Goal: Task Accomplishment & Management: Use online tool/utility

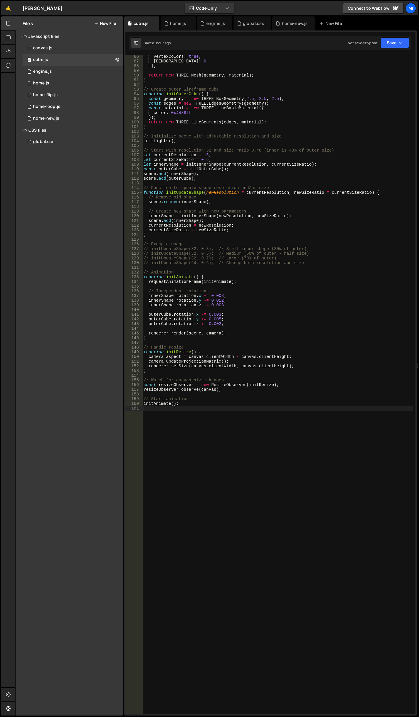
scroll to position [400, 0]
click at [253, 20] on div "global.css" at bounding box center [253, 23] width 38 height 14
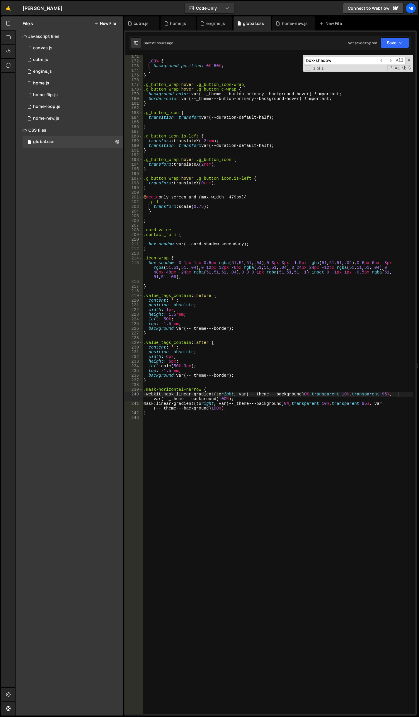
click at [219, 480] on div "100 % { background-position : 0 % 50 % ; } } .g_button_wrap :hover .g_button_ic…" at bounding box center [278, 388] width 271 height 669
paste textarea "."
paste textarea
type textarea "."
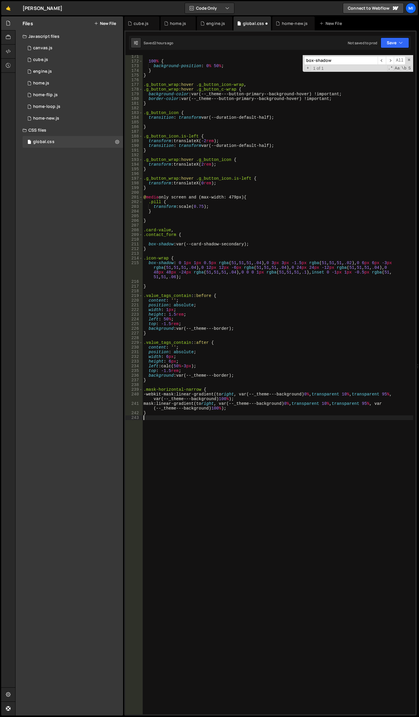
paste textarea
type textarea ","
paste textarea
click at [215, 423] on div "100 % { background-position : 0 % 50 % ; } } .g_button_wrap :hover .g_button_ic…" at bounding box center [278, 388] width 271 height 669
paste textarea "nav_links_link"
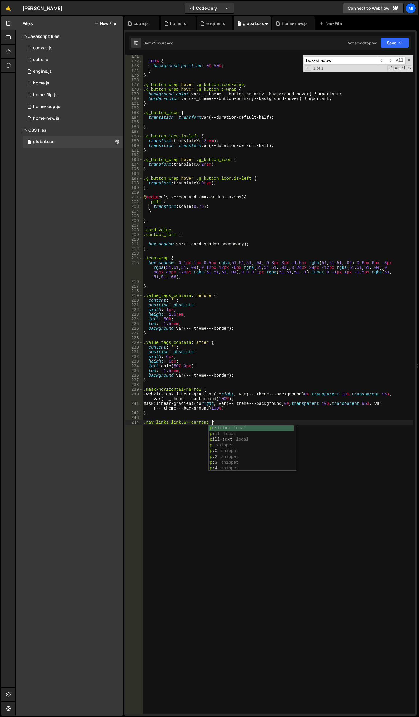
scroll to position [0, 5]
type textarea ".nav_links_link.w--current {}"
click at [243, 483] on div "100 % { background-position : 0 % 50 % ; } } .g_button_wrap :hover .g_button_ic…" at bounding box center [278, 388] width 271 height 669
click at [208, 423] on div "100 % { background-position : 0 % 50 % ; } } .g_button_wrap :hover .g_button_ic…" at bounding box center [278, 388] width 271 height 669
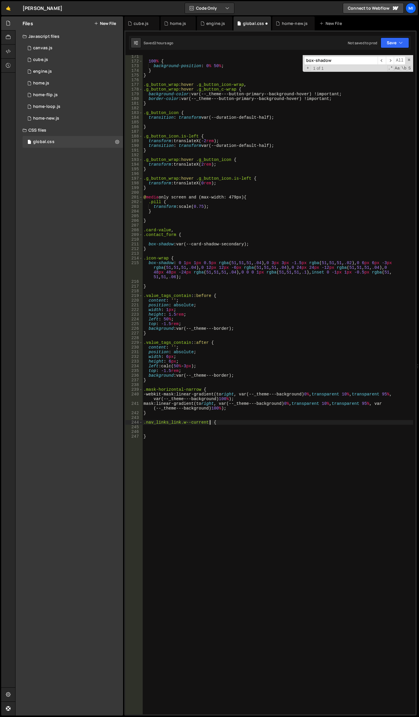
scroll to position [0, 5]
paste textarea "nav_links_icon"
type textarea ".nav_links_link.w--current .nav_links_icon {"
type textarea "a"
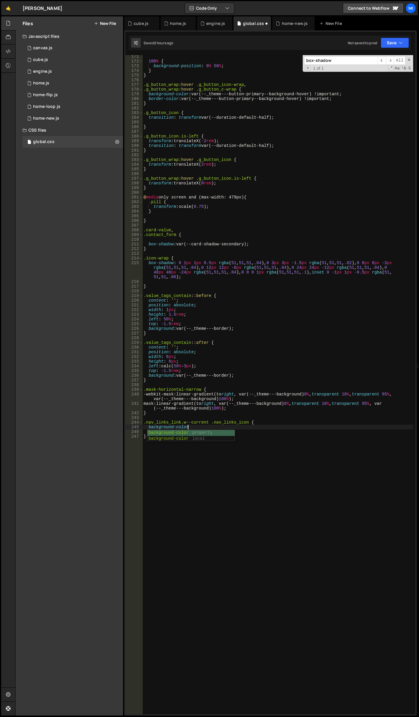
scroll to position [0, 3]
click at [191, 428] on div "100 % { background-position : 0 % 50 % ; } } .g_button_wrap :hover .g_button_ic…" at bounding box center [278, 388] width 271 height 669
paste textarea "var(--swatch--brand)"
type textarea "background-color: var(--swatch--brand);"
click at [257, 426] on div "100 % { background-position : 0 % 50 % ; } } .g_button_wrap :hover .g_button_ic…" at bounding box center [278, 388] width 271 height 669
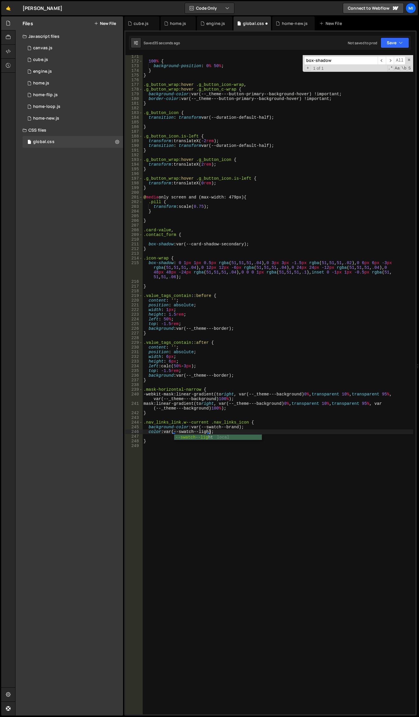
scroll to position [0, 5]
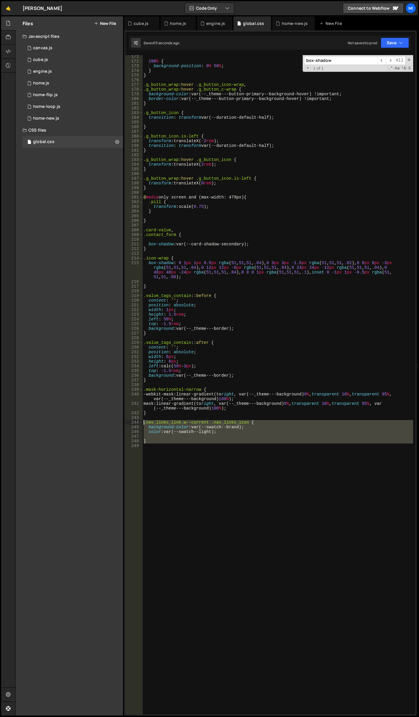
drag, startPoint x: 168, startPoint y: 453, endPoint x: 134, endPoint y: 421, distance: 46.1
click at [134, 421] on div "color: var(--swatch--light); 171 172 173 174 175 176 177 178 179 180 181 182 18…" at bounding box center [271, 385] width 290 height 660
type textarea ".nav_links_link.w--current .nav_links_icon { background-color: var(--swatch--br…"
click at [194, 434] on div "100 % { background-position : 0 % 50 % ; } } .g_button_wrap :hover .g_button_ic…" at bounding box center [278, 385] width 271 height 660
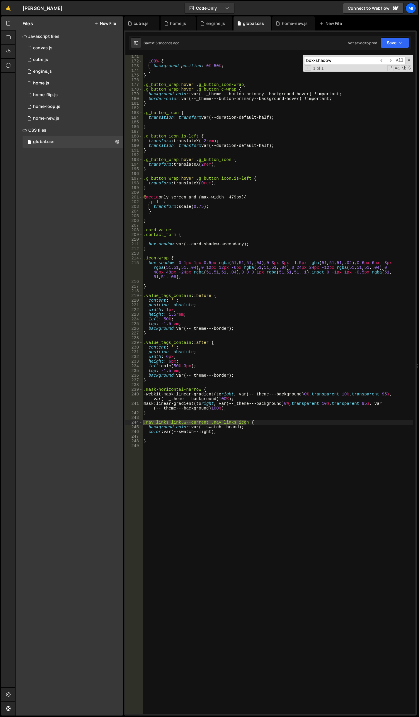
drag, startPoint x: 247, startPoint y: 423, endPoint x: 110, endPoint y: 421, distance: 136.4
click at [110, 421] on div "Files New File Javascript files 0 canvas.js 0 0 cube.js 0 0 engine.js 0 0 home.…" at bounding box center [217, 366] width 404 height 700
click at [246, 423] on div "100 % { background-position : 0 % 50 % ; } } .g_button_wrap :hover .g_button_ic…" at bounding box center [278, 385] width 271 height 660
paste textarea ".nav_links_link.w--current .nav_links_icon"
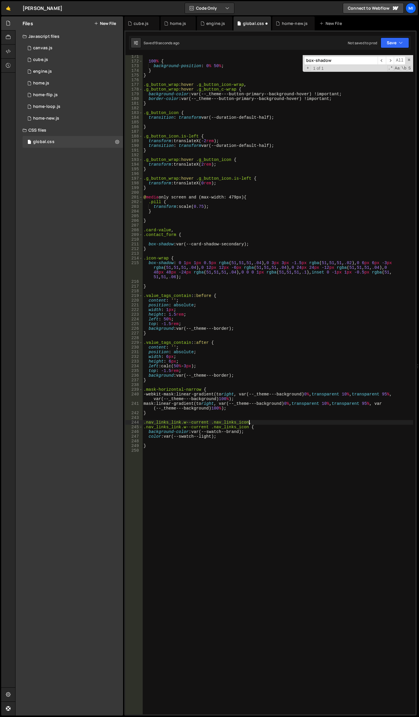
scroll to position [0, 7]
drag, startPoint x: 214, startPoint y: 427, endPoint x: 246, endPoint y: 426, distance: 32.3
click at [246, 426] on div "100 % { background-position : 0 % 50 % ; } } .g_button_wrap :hover .g_button_ic…" at bounding box center [278, 388] width 271 height 669
paste textarea "nav_links_text-wrap"
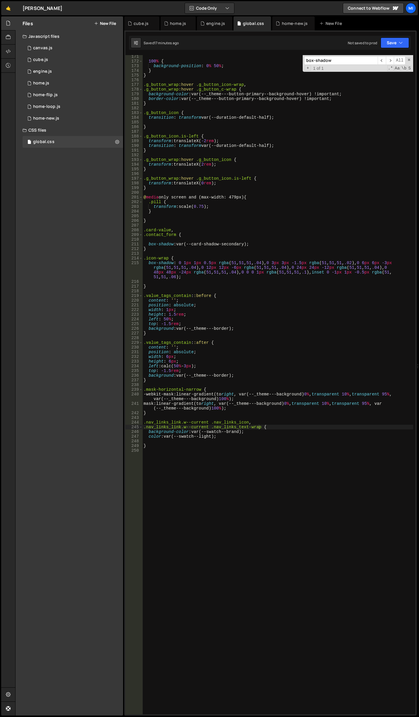
click at [209, 357] on div "100 % { background-position : 0 % 50 % ; } } .g_button_wrap :hover .g_button_ic…" at bounding box center [278, 388] width 271 height 669
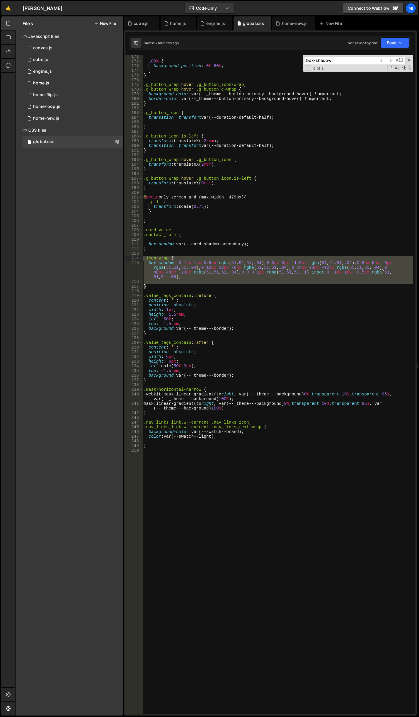
drag, startPoint x: 149, startPoint y: 287, endPoint x: 132, endPoint y: 258, distance: 34.3
click at [132, 258] on div "width: 6px; 171 172 173 174 175 176 177 178 179 180 181 182 183 184 185 186 187…" at bounding box center [271, 385] width 290 height 660
type textarea ".icon-wrap { box-shadow: 0 1px 1px 0.5px rgba(51, 51, 51, .04), 0 3px 3px -1.5p…"
click at [223, 523] on div "100 % { background-position : 0 % 50 % ; } } .g_button_wrap :hover .g_button_ic…" at bounding box center [278, 388] width 271 height 669
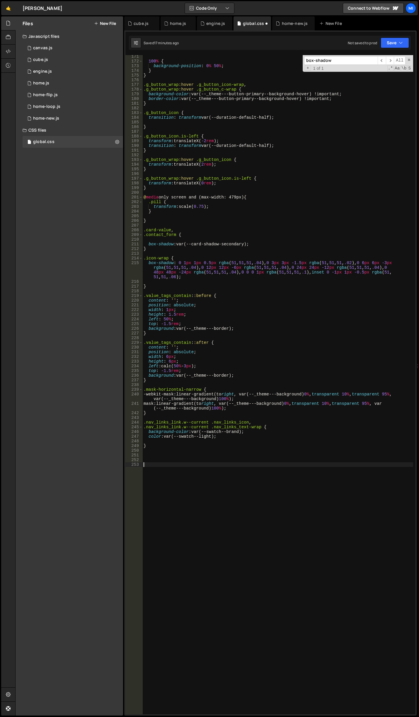
paste textarea "}"
click at [258, 535] on div "100 % { background-position : 0 % 50 % ; } } .g_button_wrap :hover .g_button_ic…" at bounding box center [278, 388] width 271 height 669
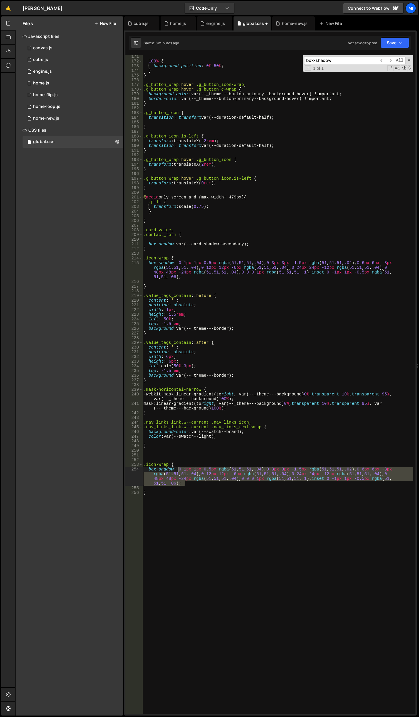
drag, startPoint x: 195, startPoint y: 486, endPoint x: 177, endPoint y: 468, distance: 25.1
click at [177, 468] on div "100 % { background-position : 0 % 50 % ; } } .g_button_wrap :hover .g_button_ic…" at bounding box center [278, 388] width 271 height 669
paste textarea "px 0px 0px 1px #e6560f,0px 16px 8px rgba(150,52,2,.01),0px 12px 6px rgba(150,52…"
type textarea "box-shadow: 0px 0px 0px 1px #e6560f,0px 16px 8px rgba(150,52,2,.01),0px 12px 6p…"
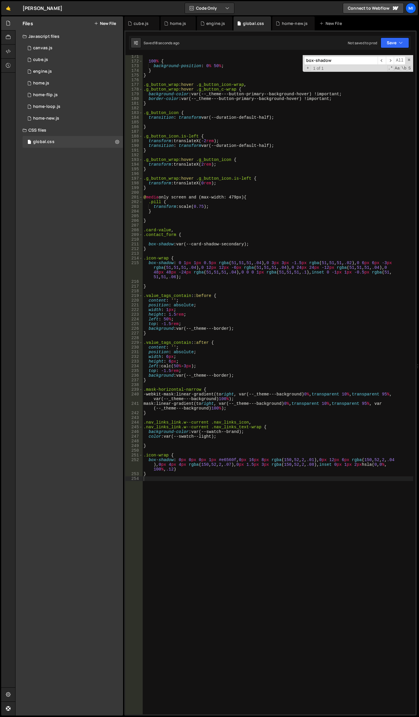
click at [223, 472] on div "100 % { background-position : 0 % 50 % ; } } .g_button_wrap :hover .g_button_ic…" at bounding box center [278, 388] width 271 height 669
click at [223, 471] on div "100 % { background-position : 0 % 50 % ; } } .g_button_wrap :hover .g_button_ic…" at bounding box center [278, 388] width 271 height 669
drag, startPoint x: 336, startPoint y: 464, endPoint x: 177, endPoint y: 470, distance: 160.0
click at [177, 470] on div "100 % { background-position : 0 % 50 % ; } } .g_button_wrap :hover .g_button_ic…" at bounding box center [278, 388] width 271 height 669
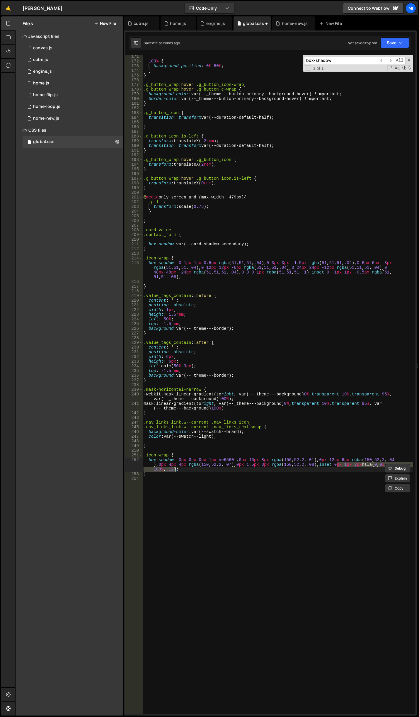
scroll to position [0, 31]
click at [183, 470] on div "100 % { background-position : 0 % 50 % ; } } .g_button_wrap :hover .g_button_ic…" at bounding box center [278, 388] width 271 height 669
drag, startPoint x: 178, startPoint y: 470, endPoint x: 333, endPoint y: 464, distance: 155.5
click at [333, 464] on div "100 % { background-position : 0 % 50 % ; } } .g_button_wrap :hover .g_button_ic…" at bounding box center [278, 388] width 271 height 669
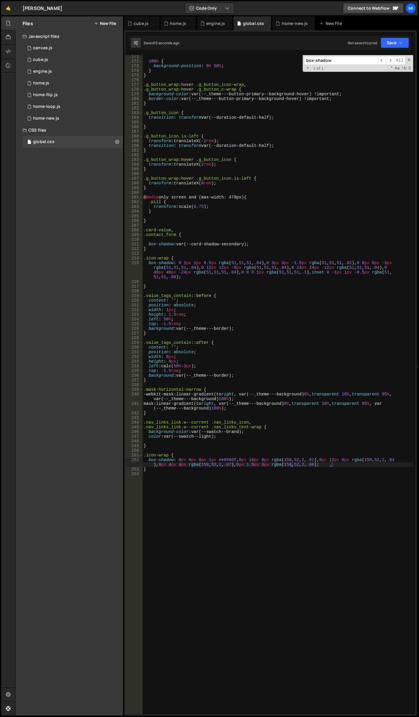
click at [359, 462] on div "100 % { background-position : 0 % 50 % ; } } .g_button_wrap :hover .g_button_ic…" at bounding box center [278, 388] width 271 height 669
click at [347, 461] on div "100 % { background-position : 0 % 50 % ; } } .g_button_wrap :hover .g_button_ic…" at bounding box center [278, 388] width 271 height 669
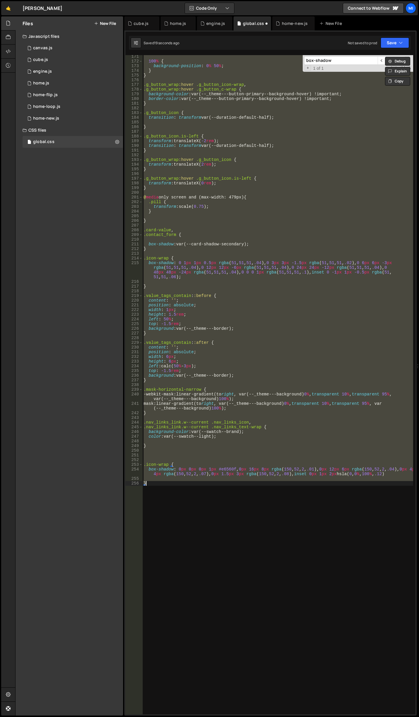
type textarea "box-shadow: 0 1px 1px 0.5px rgba(51, 51, 51, .04), 0 3px 3px -1.5px rgba(51, 51…"
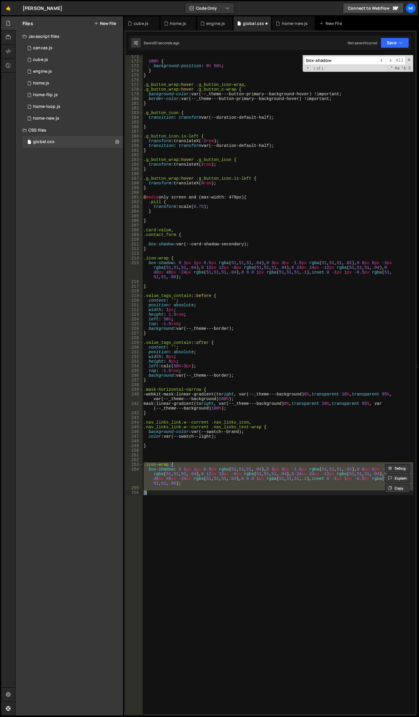
click at [330, 476] on div "100 % { background-position : 0 % 50 % ; } } .g_button_wrap :hover .g_button_ic…" at bounding box center [278, 385] width 271 height 660
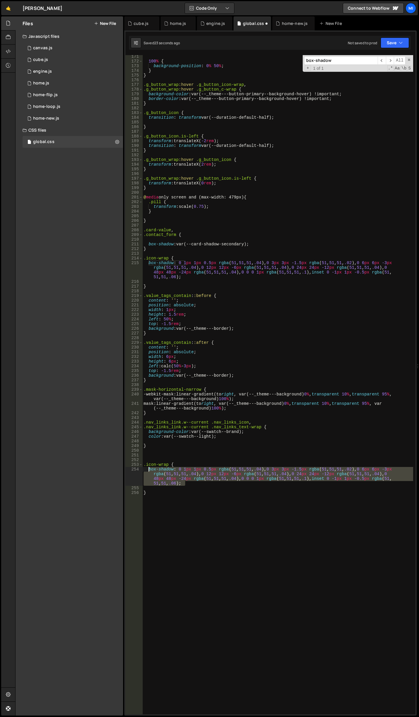
drag, startPoint x: 189, startPoint y: 484, endPoint x: 147, endPoint y: 469, distance: 44.7
click at [147, 469] on div "100 % { background-position : 0 % 50 % ; } } .g_button_wrap :hover .g_button_ic…" at bounding box center [278, 388] width 271 height 669
drag, startPoint x: 166, startPoint y: 478, endPoint x: 180, endPoint y: 480, distance: 14.2
click at [166, 478] on div "100 % { background-position : 0 % 50 % ; } } .g_button_wrap :hover .g_button_ic…" at bounding box center [278, 385] width 271 height 660
drag, startPoint x: 192, startPoint y: 485, endPoint x: 130, endPoint y: 469, distance: 63.9
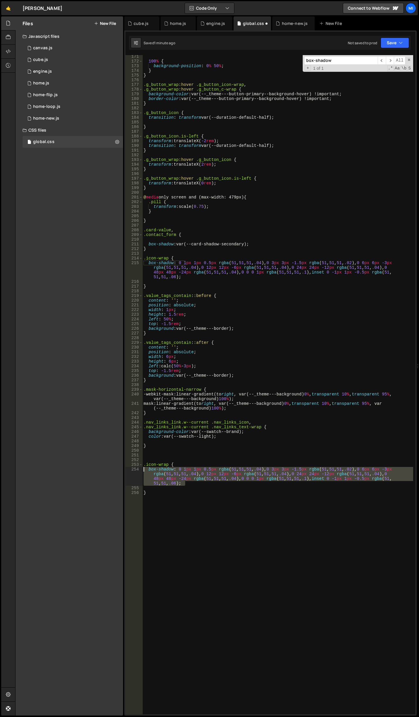
click at [130, 469] on div "box-shadow: 0 1px 1px 0.5px rgba(51, 51, 51, .04), 0 3px 3px -1.5px rgba(51, 51…" at bounding box center [271, 385] width 290 height 660
paste textarea "inset 0 -1px 1px -0.5px rgba(0, 92, 255"
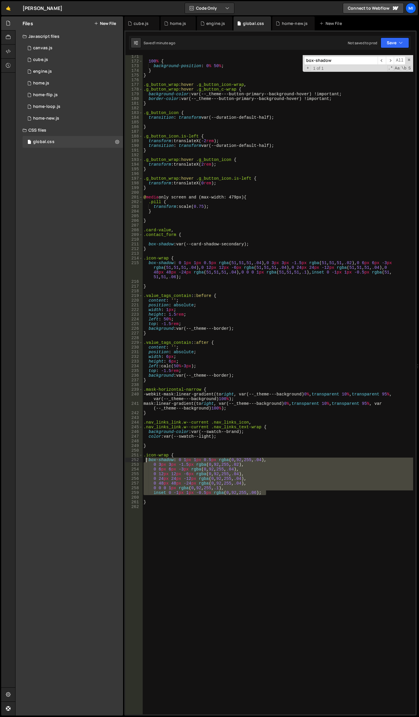
drag, startPoint x: 274, startPoint y: 495, endPoint x: 147, endPoint y: 460, distance: 132.3
click at [147, 460] on div "100 % { background-position : 0 % 50 % ; } } .g_button_wrap :hover .g_button_ic…" at bounding box center [278, 388] width 271 height 669
paste textarea "0px 0px 0px 1px #e6560f,0px 16px 8px rgba(150,52,2,.01),0px 12px 6px rgba(150,5…"
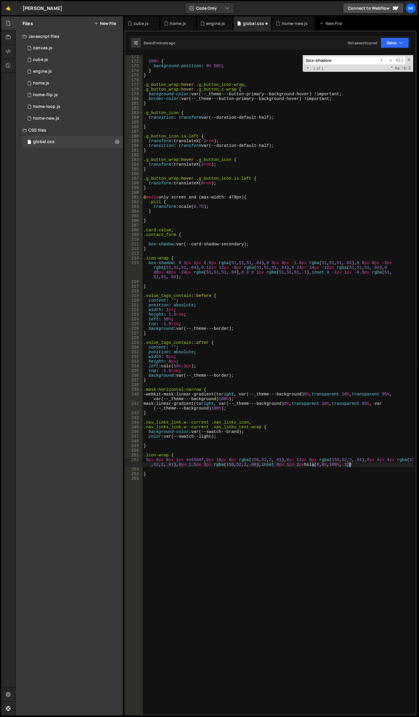
click at [261, 473] on div "100 % { background-position : 0 % 50 % ; } } .g_button_wrap :hover .g_button_ic…" at bounding box center [278, 388] width 271 height 669
click at [255, 482] on div "100 % { background-position : 0 % 50 % ; } } .g_button_wrap :hover .g_button_ic…" at bounding box center [278, 388] width 271 height 669
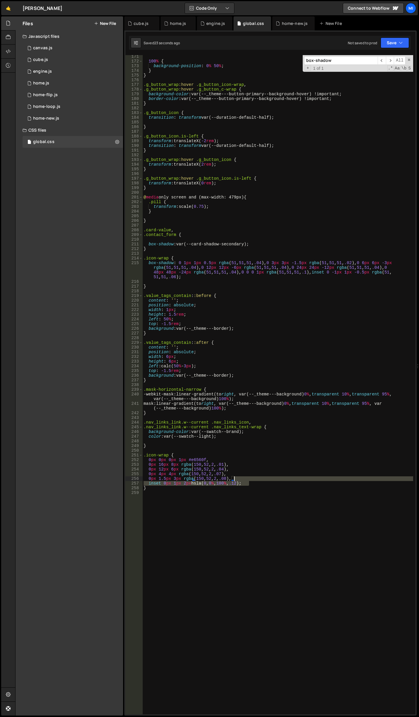
drag, startPoint x: 251, startPoint y: 483, endPoint x: 234, endPoint y: 478, distance: 18.3
click at [234, 478] on div "100 % { background-position : 0 % 50 % ; } } .g_button_wrap :hover .g_button_ic…" at bounding box center [278, 388] width 271 height 669
click at [249, 478] on div "100 % { background-position : 0 % 50 % ; } } .g_button_wrap :hover .g_button_ic…" at bounding box center [278, 388] width 271 height 669
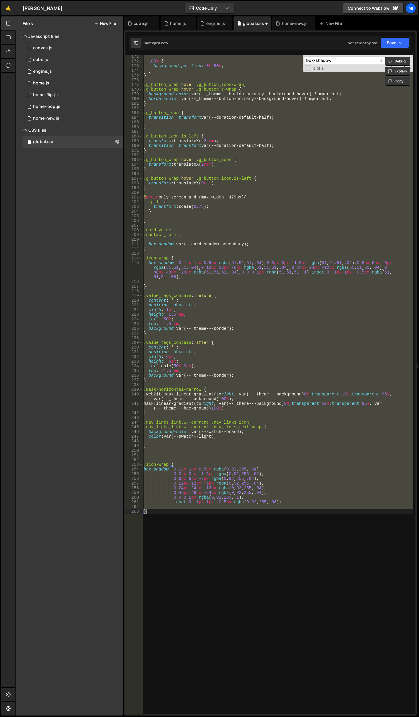
click at [261, 476] on div "100 % { background-position : 0 % 50 % ; } } .g_button_wrap :hover .g_button_ic…" at bounding box center [278, 385] width 271 height 660
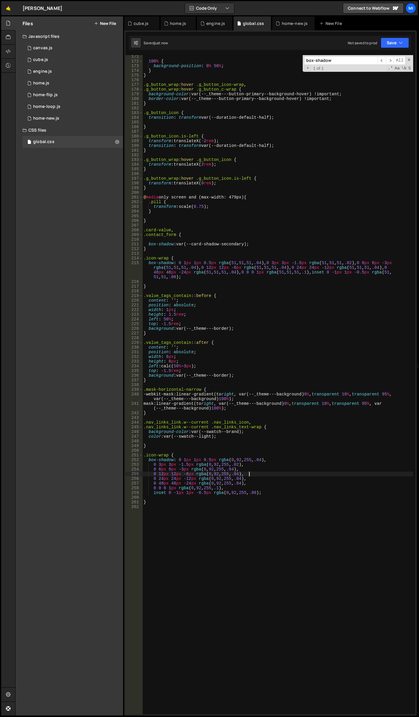
type textarea "box-shadow: 0 1px 1px 0.5px rgba(51, 51, 51, .04), 0 3px 3px -1.5px rgba(51, 51…"
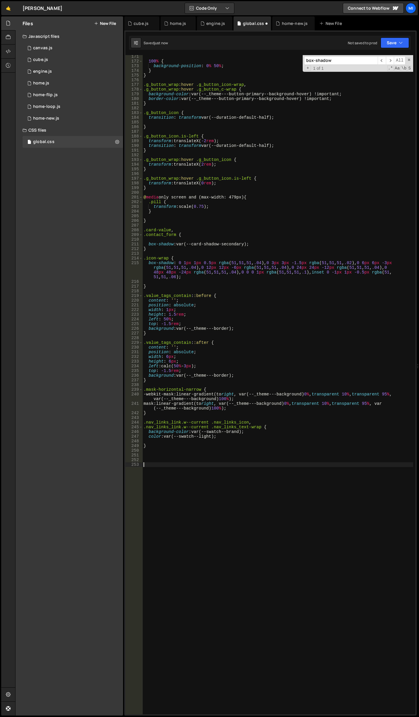
type textarea "}"
drag, startPoint x: 224, startPoint y: 478, endPoint x: 213, endPoint y: 476, distance: 10.4
click at [223, 478] on div "100 % { background-position : 0 % 50 % ; } } .g_button_wrap :hover .g_button_ic…" at bounding box center [278, 388] width 271 height 669
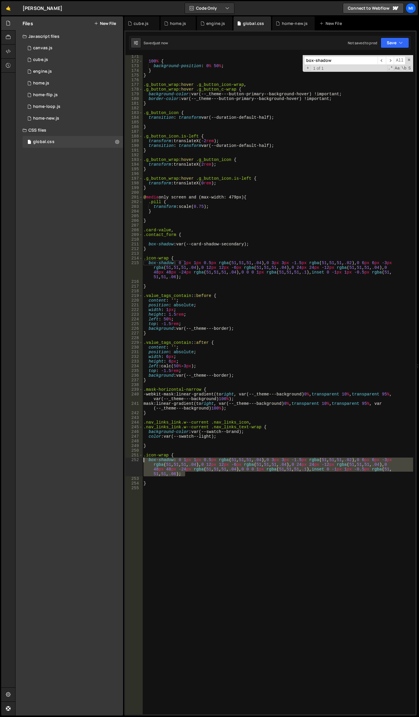
drag, startPoint x: 207, startPoint y: 476, endPoint x: 131, endPoint y: 459, distance: 77.4
click at [131, 459] on div "171 172 173 174 175 176 177 178 179 180 181 182 183 184 185 186 187 188 189 190…" at bounding box center [271, 385] width 290 height 660
paste textarea "inset 0 -1px 1px -0.5px rgba(0, 92, 255"
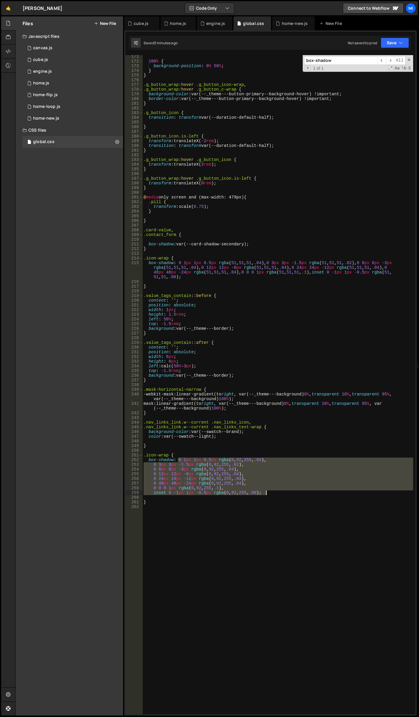
drag, startPoint x: 179, startPoint y: 460, endPoint x: 284, endPoint y: 494, distance: 111.1
click at [284, 494] on div "100 % { background-position : 0 % 50 % ; } } .g_button_wrap :hover .g_button_ic…" at bounding box center [278, 388] width 271 height 669
type textarea "0 0 0 1px rgba(0, 92, 255, .1), inset 0 -1px 1px -0.5px rgba(0, 92, 255, .06);"
click at [184, 515] on div "100 % { background-position : 0 % 50 % ; } } .g_button_wrap :hover .g_button_ic…" at bounding box center [278, 388] width 271 height 669
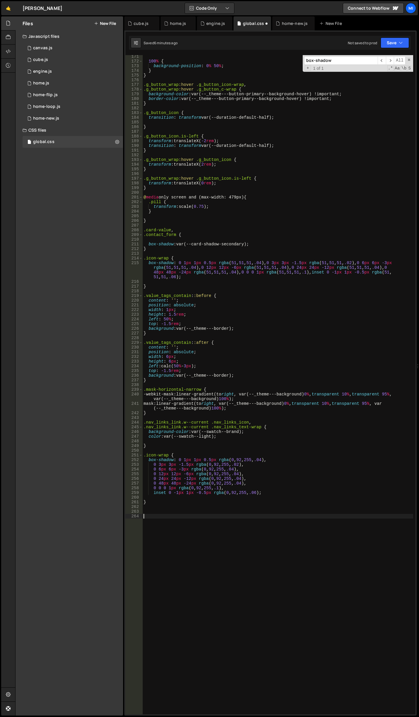
paste textarea "Colors"
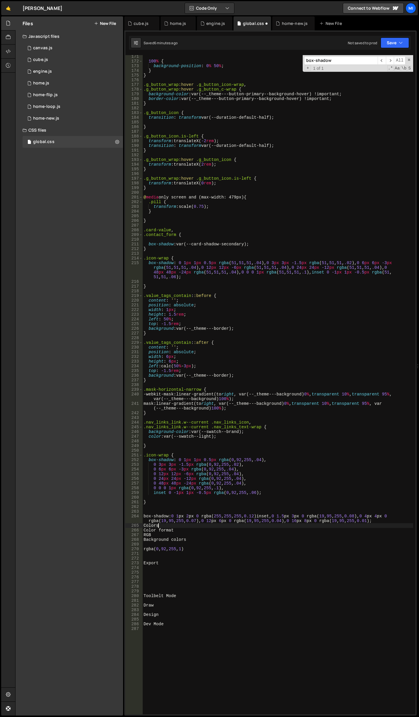
click at [187, 523] on div "100 % { background-position : 0 % 50 % ; } } .g_button_wrap :hover .g_button_ic…" at bounding box center [278, 388] width 271 height 669
drag, startPoint x: 174, startPoint y: 514, endPoint x: 405, endPoint y: 519, distance: 231.1
click at [405, 519] on div "100 % { background-position : 0 % 50 % ; } } .g_button_wrap :hover .g_button_ic…" at bounding box center [278, 388] width 271 height 669
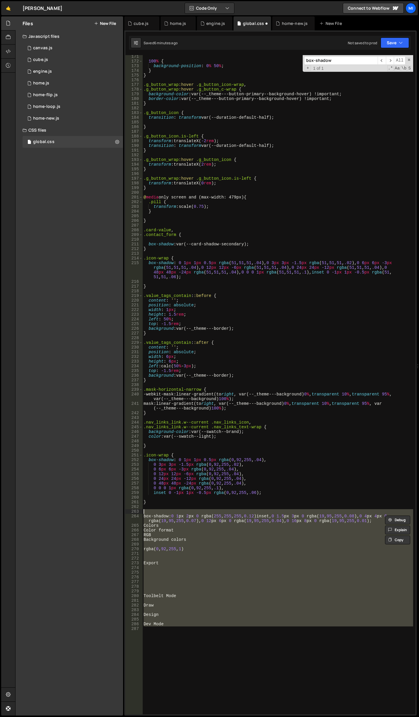
drag, startPoint x: 175, startPoint y: 643, endPoint x: 121, endPoint y: 509, distance: 144.3
click at [121, 509] on div "Files New File Javascript files 0 canvas.js 0 0 cube.js 0 0 engine.js 0 0 home.…" at bounding box center [217, 366] width 404 height 700
type textarea "box-shadow: 0 1px 2px 0 rgba(255, 255, 255, 0.12) inset, 0 1.5px 3px 0 rgba(19,…"
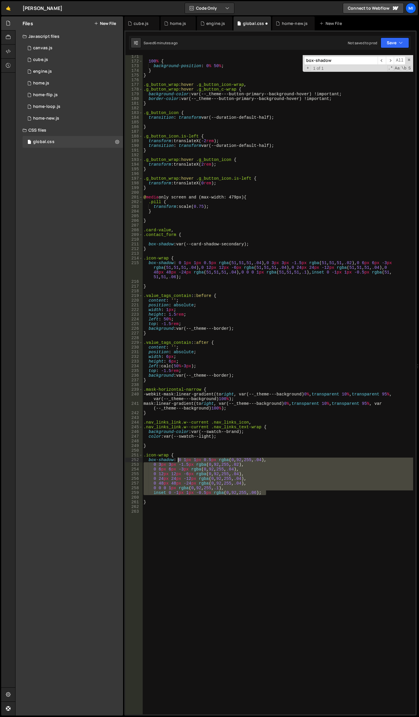
drag, startPoint x: 269, startPoint y: 492, endPoint x: 179, endPoint y: 460, distance: 95.3
click at [179, 460] on div "100 % { background-position : 0 % 50 % ; } } .g_button_wrap :hover .g_button_ic…" at bounding box center [278, 388] width 271 height 669
paste textarea "2px 0 rgba(255, 255, 255, 0.12) inset, 0 1.5px 3px 0 rgba(19, 95, 255, 0.08), 0…"
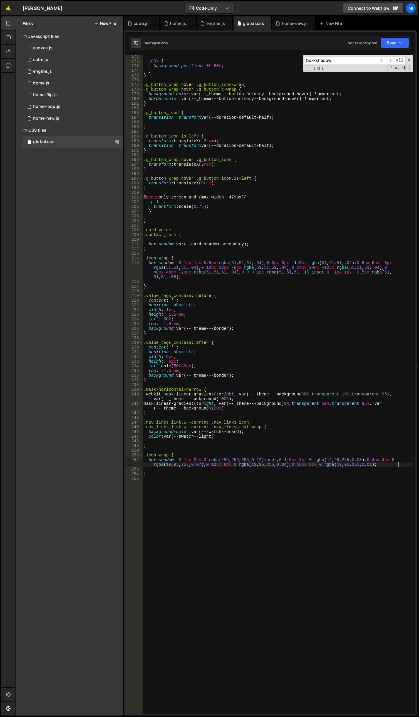
type textarea "box-shadow: 0 1px 2px 0 rgba(255, 255, 255, 0.12) inset, 0 1.5px 3px 0 rgba(19,…"
drag, startPoint x: 303, startPoint y: 531, endPoint x: 298, endPoint y: 523, distance: 9.6
click at [303, 531] on div "100 % { background-position : 0 % 50 % ; } } .g_button_wrap :hover .g_button_ic…" at bounding box center [278, 388] width 271 height 669
drag, startPoint x: 261, startPoint y: 460, endPoint x: 265, endPoint y: 459, distance: 4.2
click at [265, 459] on div "100 % { background-position : 0 % 50 % ; } } .g_button_wrap :hover .g_button_ic…" at bounding box center [278, 388] width 271 height 669
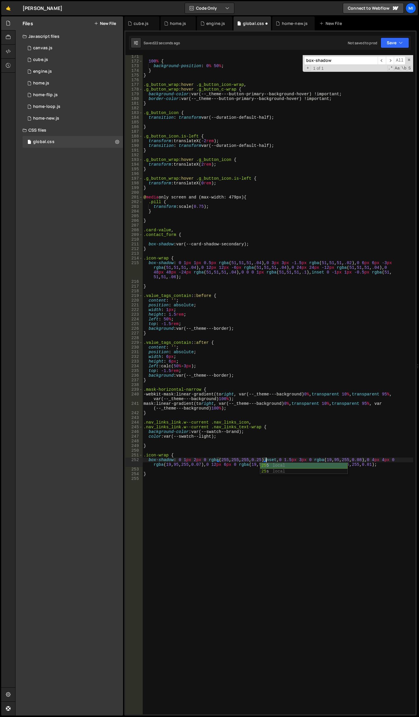
scroll to position [0, 9]
drag, startPoint x: 270, startPoint y: 473, endPoint x: 273, endPoint y: 472, distance: 3.3
click at [270, 473] on div "100 % { background-position : 0 % 50 % ; } } .g_button_wrap :hover .g_button_ic…" at bounding box center [278, 388] width 271 height 669
drag, startPoint x: 271, startPoint y: 460, endPoint x: 352, endPoint y: 457, distance: 81.0
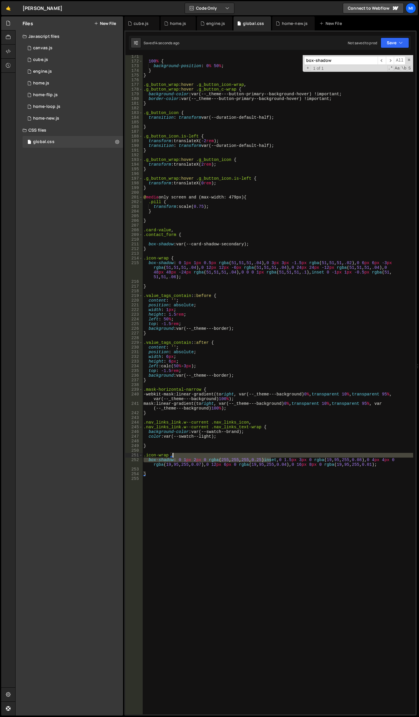
click at [352, 457] on div "100 % { background-position : 0 % 50 % ; } } .g_button_wrap :hover .g_button_ic…" at bounding box center [278, 388] width 271 height 669
click at [364, 457] on div "100 % { background-position : 0 % 50 % ; } } .g_button_wrap :hover .g_button_ic…" at bounding box center [278, 385] width 271 height 660
drag, startPoint x: 371, startPoint y: 458, endPoint x: 377, endPoint y: 458, distance: 5.9
click at [377, 458] on div "100 % { background-position : 0 % 50 % ; } } .g_button_wrap :hover .g_button_ic…" at bounding box center [278, 388] width 271 height 669
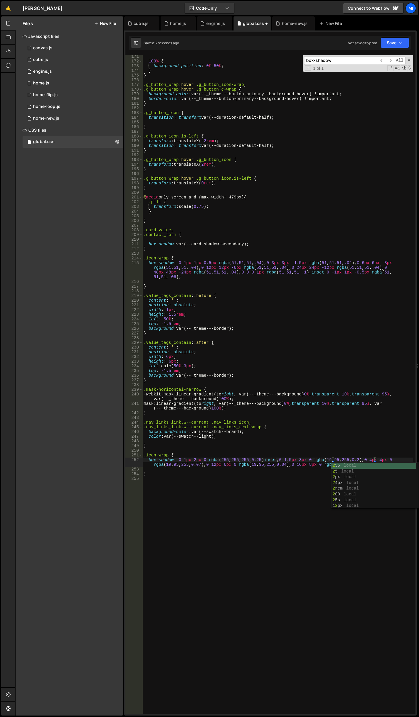
scroll to position [0, 16]
click at [204, 462] on div "100 % { background-position : 0 % 50 % ; } } .g_button_wrap :hover .g_button_ic…" at bounding box center [278, 388] width 271 height 669
drag, startPoint x: 198, startPoint y: 464, endPoint x: 207, endPoint y: 464, distance: 9.1
click at [207, 464] on div "100 % { background-position : 0 % 50 % ; } } .g_button_wrap :hover .g_button_ic…" at bounding box center [278, 388] width 271 height 669
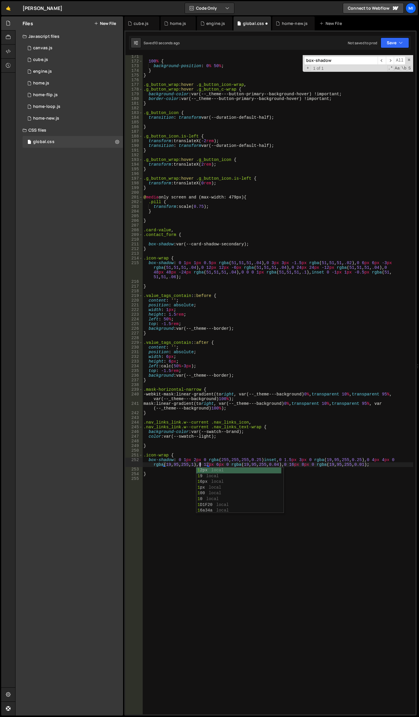
scroll to position [0, 22]
click at [198, 465] on div "100 % { background-position : 0 % 50 % ; } } .g_button_wrap :hover .g_button_ic…" at bounding box center [278, 388] width 271 height 669
type textarea "box-shadow: 0 1px 2px 0 rgba(255, 255, 255, 0.25) inset, 0 1.5px 3px 0 rgba(19,…"
click at [204, 467] on div "100 % { background-position : 0 % 50 % ; } } .g_button_wrap :hover .g_button_ic…" at bounding box center [278, 388] width 271 height 669
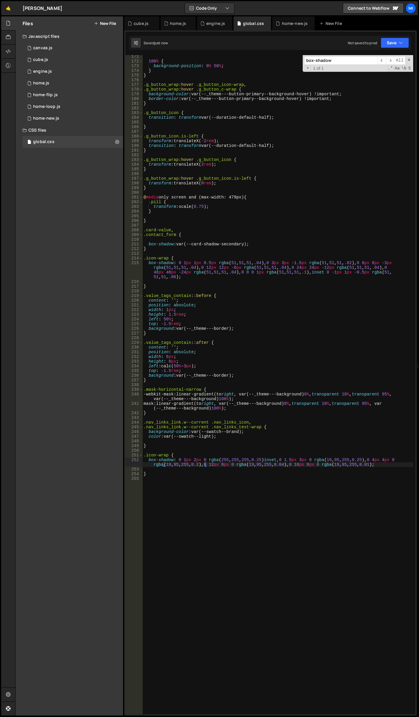
scroll to position [0, 0]
click at [204, 465] on div "100 % { background-position : 0 % 50 % ; } } .g_button_wrap :hover .g_button_ic…" at bounding box center [278, 388] width 271 height 669
click at [252, 447] on div "100 % { background-position : 0 % 50 % ; } } .g_button_wrap :hover .g_button_ic…" at bounding box center [278, 388] width 271 height 669
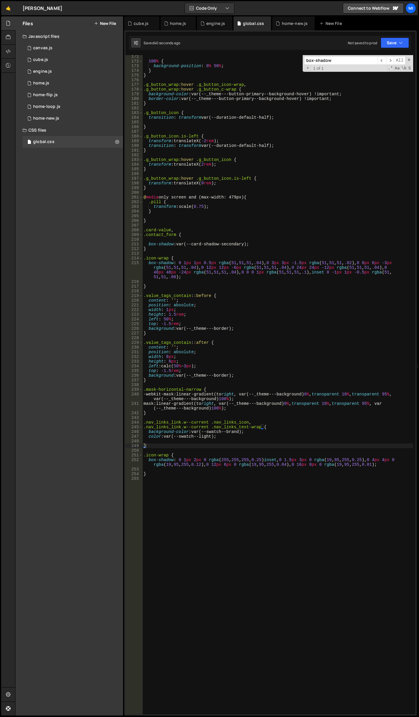
click at [179, 463] on div "100 % { background-position : 0 % 50 % ; } } .g_button_wrap :hover .g_button_ic…" at bounding box center [278, 388] width 271 height 669
drag, startPoint x: 177, startPoint y: 461, endPoint x: 404, endPoint y: 465, distance: 227.3
click at [404, 465] on div "100 % { background-position : 0 % 50 % ; } } .g_button_wrap :hover .g_button_ic…" at bounding box center [278, 388] width 271 height 669
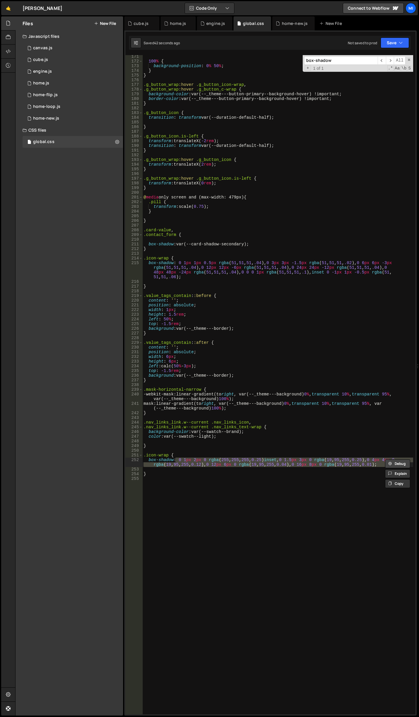
paste textarea "0 1px 1px rgba(0, 92, 255, 0.10), 0 48px 48px -26px rgba(0, 92, 255, 0.07), 0 2…"
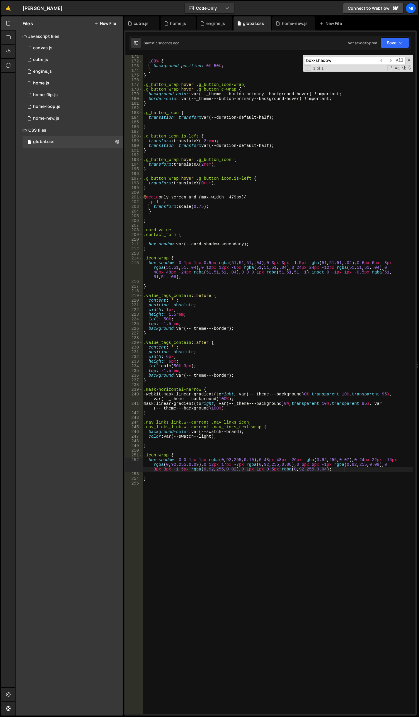
click at [251, 469] on div "100 % { background-position : 0 % 50 % ; } } .g_button_wrap :hover .g_button_ic…" at bounding box center [278, 388] width 271 height 669
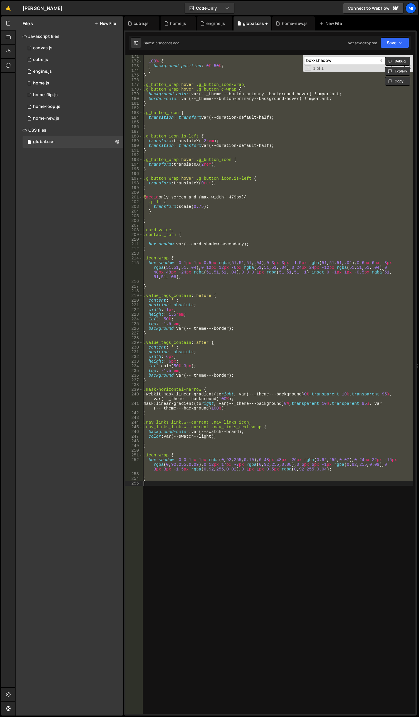
type textarea "box-shadow: 0 1px 2px 0 rgba(255, 255, 255, 0.25) inset, 0 1.5px 3px 0 rgba(19,…"
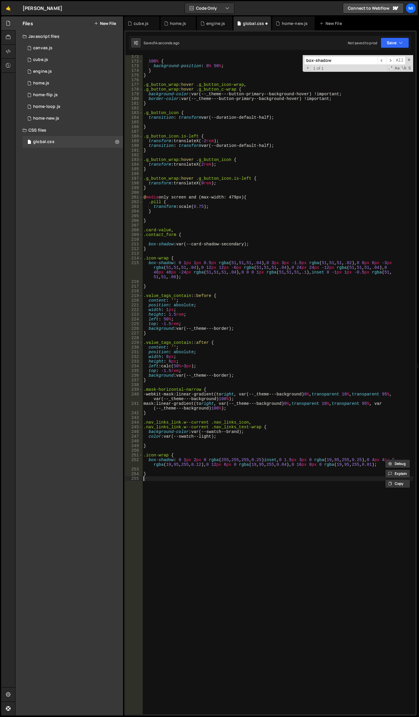
click at [327, 481] on div "100 % { background-position : 0 % 50 % ; } } .g_button_wrap :hover .g_button_ic…" at bounding box center [278, 388] width 271 height 669
drag, startPoint x: 295, startPoint y: 464, endPoint x: 301, endPoint y: 464, distance: 5.6
click at [301, 464] on div "100 % { background-position : 0 % 50 % ; } } .g_button_wrap :hover .g_button_ic…" at bounding box center [278, 388] width 271 height 669
type textarea "box-shadow: 0 1px 2px 0 rgba(255, 255, 255, 0.25) inset, 0 1.5px 3px 0 rgba(19,…"
click at [276, 505] on div "100 % { background-position : 0 % 50 % ; } } .g_button_wrap :hover .g_button_ic…" at bounding box center [278, 388] width 271 height 669
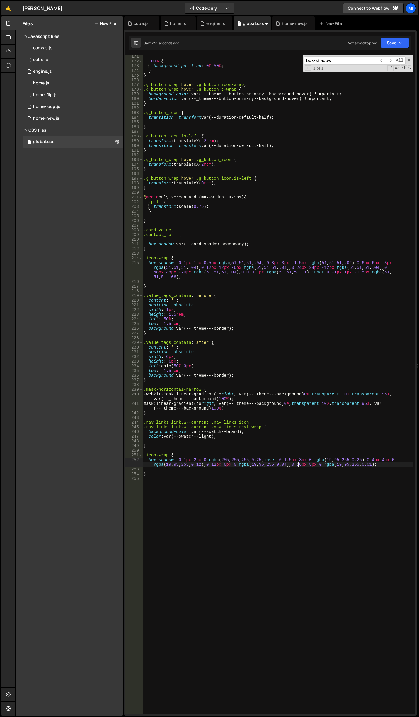
drag, startPoint x: 299, startPoint y: 464, endPoint x: 314, endPoint y: 434, distance: 33.1
click at [299, 464] on div "100 % { background-position : 0 % 50 % ; } } .g_button_wrap :hover .g_button_ic…" at bounding box center [278, 388] width 271 height 669
click at [394, 464] on div "100 % { background-position : 0 % 50 % ; } } .g_button_wrap :hover .g_button_ic…" at bounding box center [278, 388] width 271 height 669
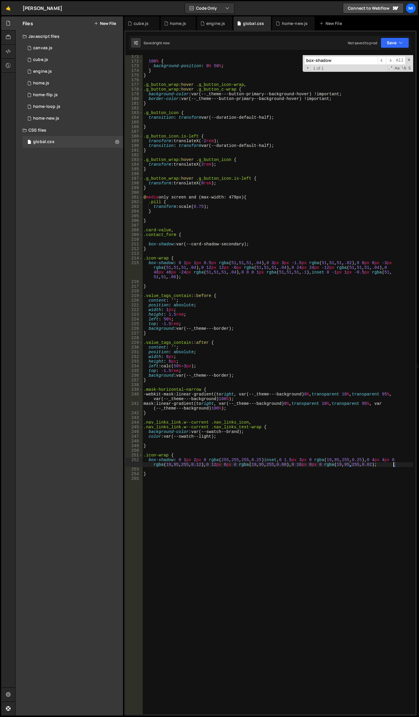
type textarea "box-shadow: 0 1px 2px 0 rgba(255, 255, 255, 0.25) inset, 0 1.5px 3px 0 rgba(19,…"
click at [282, 540] on div "100 % { background-position : 0 % 50 % ; } } .g_button_wrap :hover .g_button_ic…" at bounding box center [278, 388] width 271 height 669
paste textarea "}"
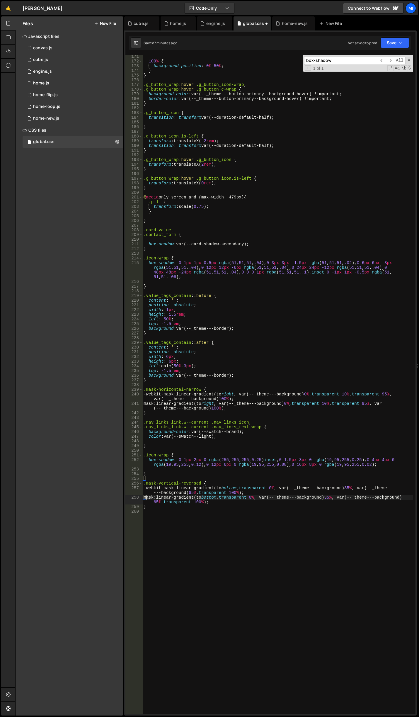
type textarea "mask: linear-gradient(to bottom, transparent 0%, var(--_theme---background) 35%…"
click at [257, 542] on div "100 % { background-position : 0 % 50 % ; } } .g_button_wrap :hover .g_button_ic…" at bounding box center [278, 388] width 271 height 669
click at [356, 487] on div "100 % { background-position : 0 % 50 % ; } } .g_button_wrap :hover .g_button_ic…" at bounding box center [278, 388] width 271 height 669
click at [318, 502] on div "100 % { background-position : 0 % 50 % ; } } .g_button_wrap :hover .g_button_ic…" at bounding box center [278, 388] width 271 height 669
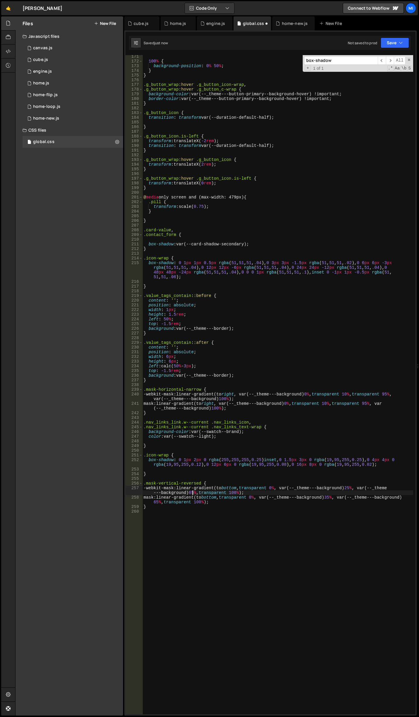
click at [192, 493] on div "100 % { background-position : 0 % 50 % ; } } .g_button_wrap :hover .g_button_ic…" at bounding box center [278, 388] width 271 height 669
click at [337, 496] on div "100 % { background-position : 0 % 50 % ; } } .g_button_wrap :hover .g_button_ic…" at bounding box center [278, 388] width 271 height 669
click at [153, 501] on div "100 % { background-position : 0 % 50 % ; } } .g_button_wrap :hover .g_button_ic…" at bounding box center [278, 388] width 271 height 669
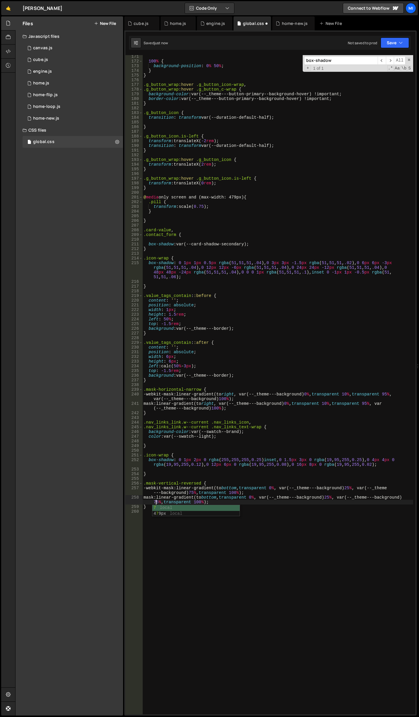
scroll to position [0, 19]
click at [293, 504] on div "100 % { background-position : 0 % 50 % ; } } .g_button_wrap :hover .g_button_ic…" at bounding box center [278, 388] width 271 height 669
click at [356, 487] on div "100 % { background-position : 0 % 50 % ; } } .g_button_wrap :hover .g_button_ic…" at bounding box center [278, 388] width 271 height 669
type textarea "-webkit-mask: linear-gradient(to bottom, transparent 0%, var(--_theme---backgro…"
click at [313, 527] on div "100 % { background-position : 0 % 50 % ; } } .g_button_wrap :hover .g_button_ic…" at bounding box center [278, 388] width 271 height 669
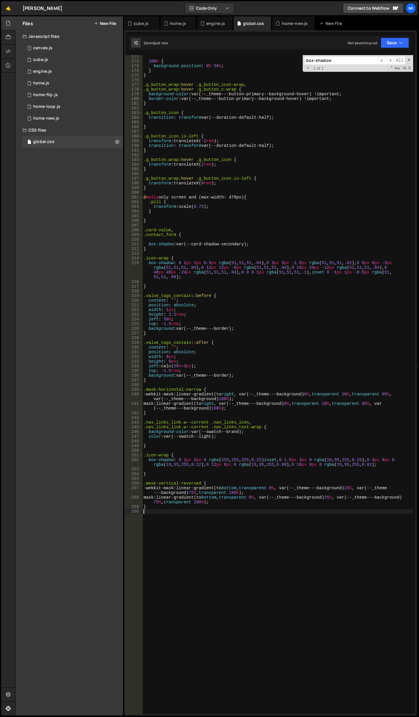
scroll to position [0, 0]
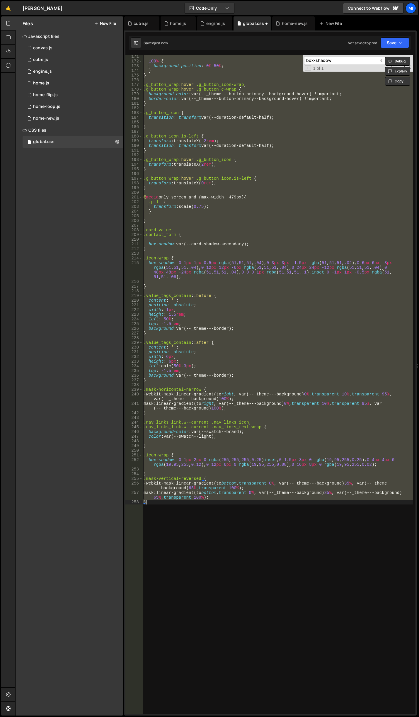
click at [358, 483] on div "100 % { background-position : 0 % 50 % ; } } .g_button_wrap :hover .g_button_ic…" at bounding box center [278, 385] width 271 height 660
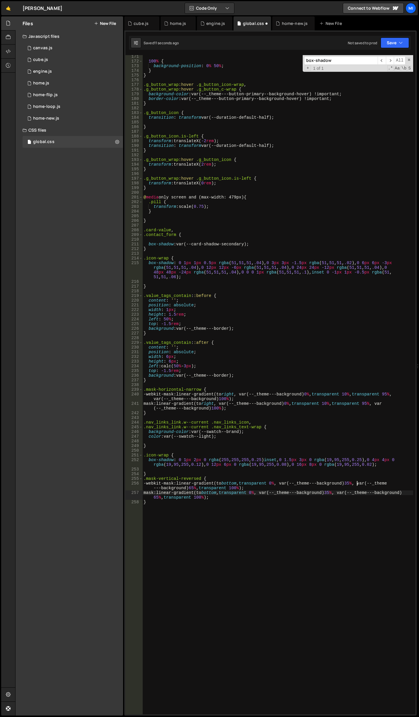
click at [338, 492] on div "100 % { background-position : 0 % 50 % ; } } .g_button_wrap :hover .g_button_ic…" at bounding box center [278, 388] width 271 height 669
click at [193, 487] on div "100 % { background-position : 0 % 50 % ; } } .g_button_wrap :hover .g_button_ic…" at bounding box center [278, 388] width 271 height 669
click at [192, 487] on div "100 % { background-position : 0 % 50 % ; } } .g_button_wrap :hover .g_button_ic…" at bounding box center [278, 388] width 271 height 669
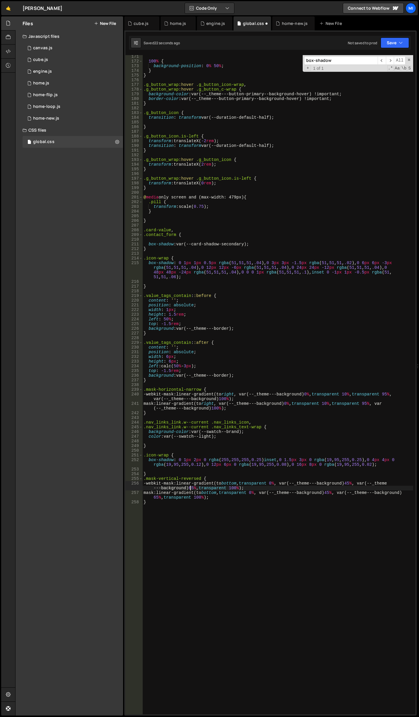
click at [191, 488] on div "100 % { background-position : 0 % 50 % ; } } .g_button_wrap :hover .g_button_ic…" at bounding box center [278, 388] width 271 height 669
click at [193, 488] on div "100 % { background-position : 0 % 50 % ; } } .g_button_wrap :hover .g_button_ic…" at bounding box center [278, 388] width 271 height 669
click at [155, 496] on div "100 % { background-position : 0 % 50 % ; } } .g_button_wrap :hover .g_button_ic…" at bounding box center [278, 388] width 271 height 669
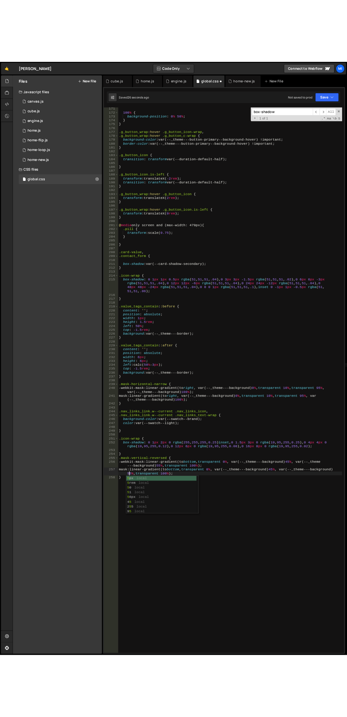
scroll to position [0, 19]
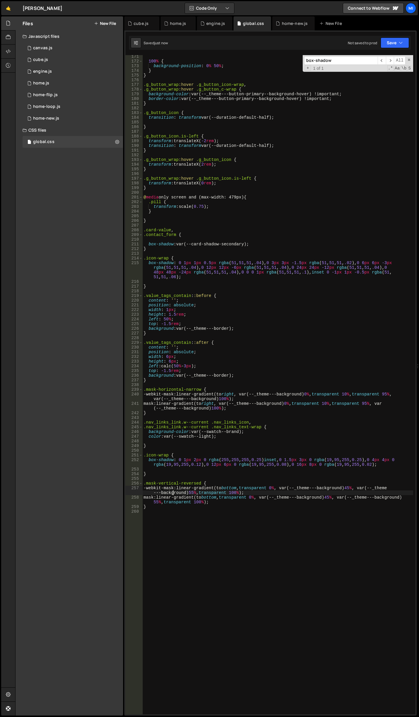
type textarea "-webkit-mask: linear-gradient(to bottom, transparent 0%, var(--_theme---backgro…"
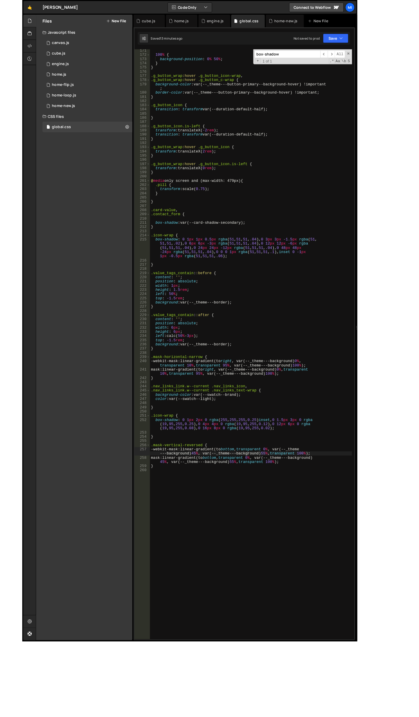
scroll to position [813, 0]
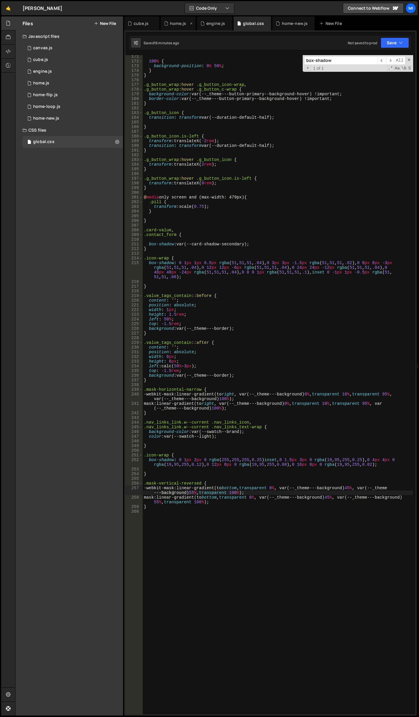
click at [174, 21] on div "home.js" at bounding box center [178, 24] width 16 height 6
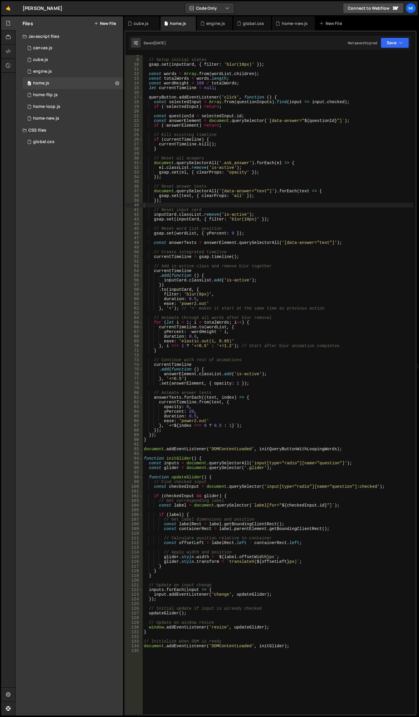
scroll to position [301, 0]
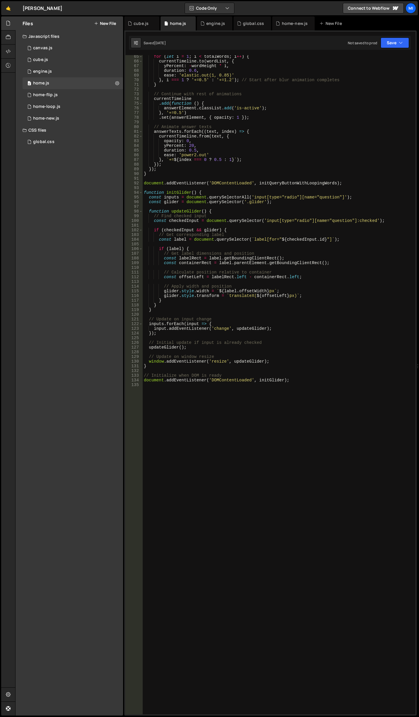
click at [231, 414] on div "for ( let i = 1 ; i < totalWords ; i ++ ) { currentTimeline . to ( wordList , {…" at bounding box center [278, 388] width 271 height 669
click at [272, 531] on div "for ( let i = 1 ; i < totalWords ; i ++ ) { currentTimeline . to ( wordList , {…" at bounding box center [278, 388] width 271 height 669
paste textarea "document.addEventListener("DOMContentLoaded", initHeroPathAnimation);"
type textarea "document.addEventListener("DOMContentLoaded", initHeroPathAnimation);"
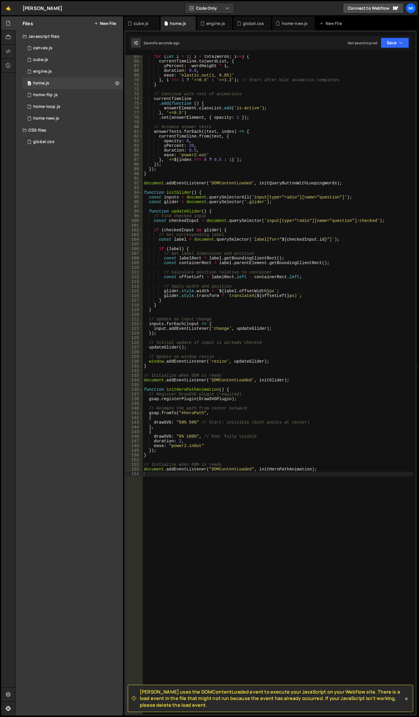
click at [295, 501] on div "for ( let i = 1 ; i < totalWords ; i ++ ) { currentTimeline . to ( wordList , {…" at bounding box center [278, 388] width 271 height 669
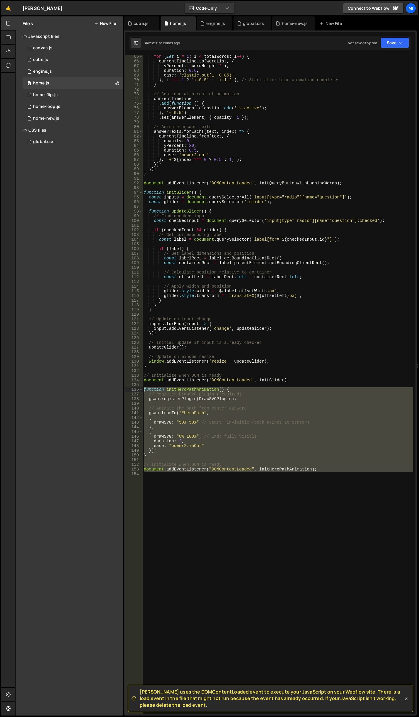
drag, startPoint x: 338, startPoint y: 486, endPoint x: 77, endPoint y: 391, distance: 277.8
click at [77, 391] on div "Files New File Javascript files 0 canvas.js 0 0 cube.js 0 0 engine.js 0 0 home.…" at bounding box center [217, 366] width 404 height 700
type textarea "function initHeroPathAnimation() { // Register DrawSVG plugin (required)"
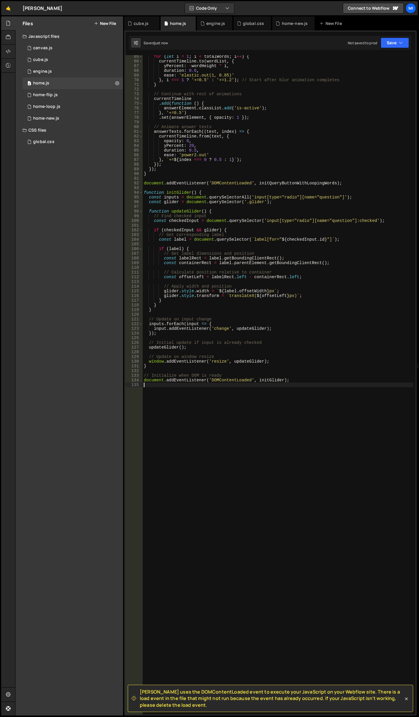
click at [178, 438] on div "for ( let i = 1 ; i < totalWords ; i ++ ) { currentTimeline . to ( wordList , {…" at bounding box center [278, 388] width 271 height 669
paste textarea "document.addEventListener("DOMContentLoaded", initHeroPathAnimation);"
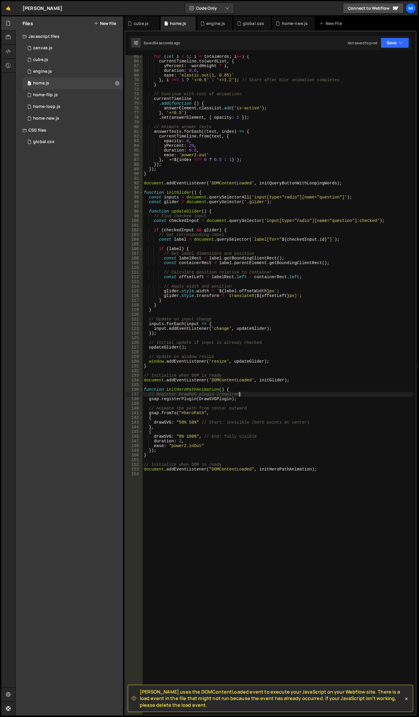
click at [257, 394] on div "for ( let i = 1 ; i < totalWords ; i ++ ) { currentTimeline . to ( wordList , {…" at bounding box center [278, 388] width 271 height 669
drag, startPoint x: 254, startPoint y: 390, endPoint x: 171, endPoint y: 394, distance: 83.4
click at [171, 394] on div "for ( let i = 1 ; i < totalWords ; i ++ ) { currentTimeline . to ( wordList , {…" at bounding box center [278, 388] width 271 height 669
click at [171, 394] on div "for ( let i = 1 ; i < totalWords ; i ++ ) { currentTimeline . to ( wordList , {…" at bounding box center [278, 385] width 271 height 660
click at [171, 394] on div "for ( let i = 1 ; i < totalWords ; i ++ ) { currentTimeline . to ( wordList , {…" at bounding box center [278, 388] width 271 height 669
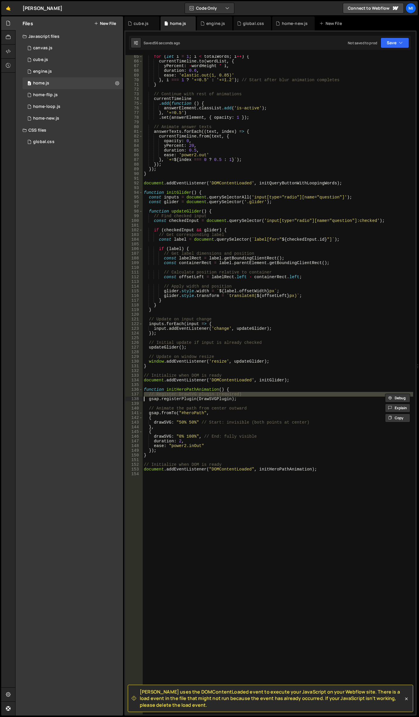
click at [171, 394] on div "for ( let i = 1 ; i < totalWords ; i ++ ) { currentTimeline . to ( wordList , {…" at bounding box center [278, 388] width 271 height 669
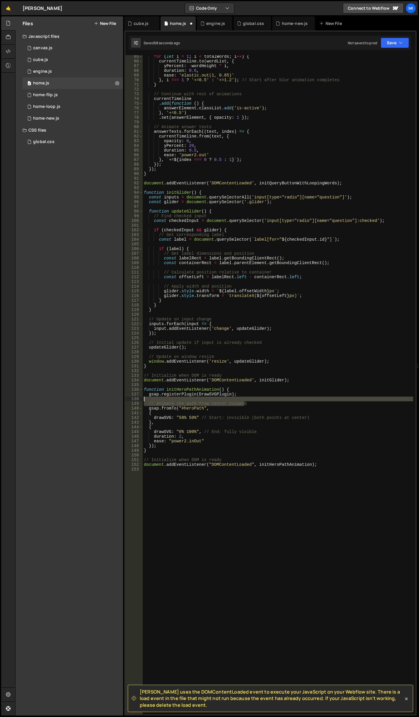
drag, startPoint x: 252, startPoint y: 404, endPoint x: 115, endPoint y: 397, distance: 137.4
click at [115, 397] on div "Files New File Javascript files 0 canvas.js 0 0 cube.js 0 0 engine.js 0 0 home.…" at bounding box center [217, 366] width 404 height 700
type textarea "// Animate the path from center outward"
click at [240, 394] on div "for ( let i = 1 ; i < totalWords ; i ++ ) { currentTimeline . to ( wordList , {…" at bounding box center [278, 388] width 271 height 669
type textarea "gsap.registerPlugin(DrawSVGPlugin);"
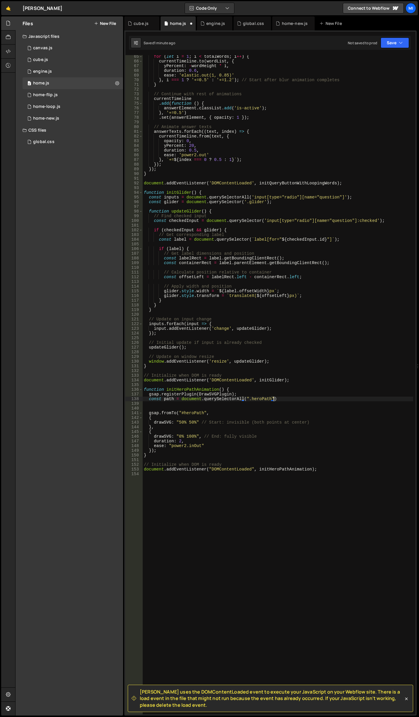
scroll to position [0, 9]
drag, startPoint x: 180, startPoint y: 415, endPoint x: 206, endPoint y: 414, distance: 25.5
click at [206, 414] on div "for ( let i = 1 ; i < totalWords ; i ++ ) { currentTimeline . to ( wordList , {…" at bounding box center [278, 388] width 271 height 669
click at [207, 436] on div "for ( let i = 1 ; i < totalWords ; i ++ ) { currentTimeline . to ( wordList , {…" at bounding box center [278, 388] width 271 height 669
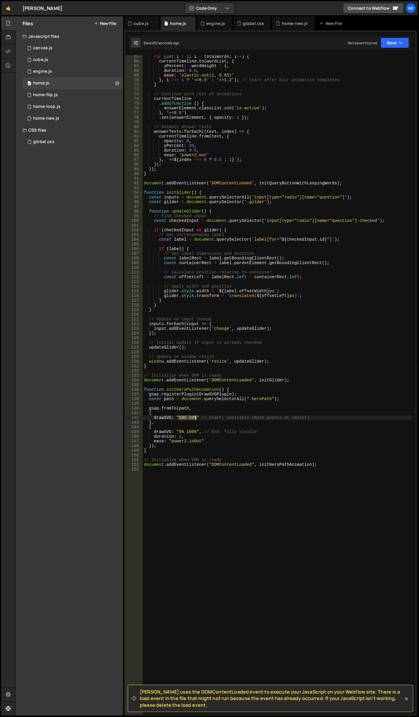
drag, startPoint x: 179, startPoint y: 418, endPoint x: 196, endPoint y: 417, distance: 17.6
click at [196, 417] on div "for ( let i = 1 ; i < totalWords ; i ++ ) { currentTimeline . to ( wordList , {…" at bounding box center [278, 388] width 271 height 669
click at [192, 417] on div "for ( let i = 1 ; i < totalWords ; i ++ ) { currentTimeline . to ( wordList , {…" at bounding box center [278, 388] width 271 height 669
click at [184, 431] on div "for ( let i = 1 ; i < totalWords ; i ++ ) { currentTimeline . to ( wordList , {…" at bounding box center [278, 388] width 271 height 669
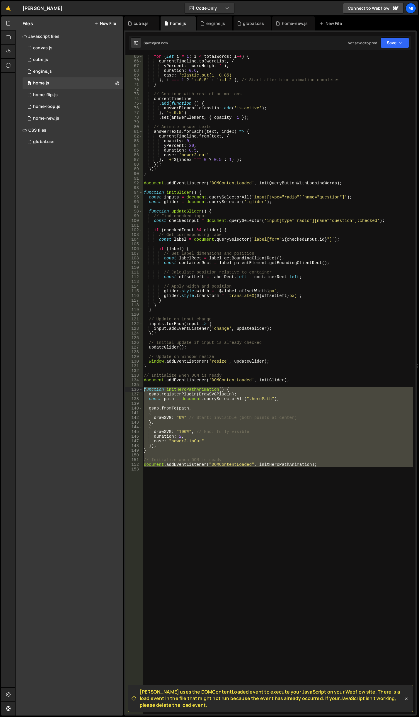
drag, startPoint x: 332, startPoint y: 482, endPoint x: 107, endPoint y: 390, distance: 243.0
click at [107, 390] on div "Files New File Javascript files 0 canvas.js 0 0 cube.js 0 0 engine.js 0 0 home.…" at bounding box center [217, 366] width 404 height 700
type textarea "function initHeroPathAnimation() { gsap.registerPlugin(DrawSVGPlugin);"
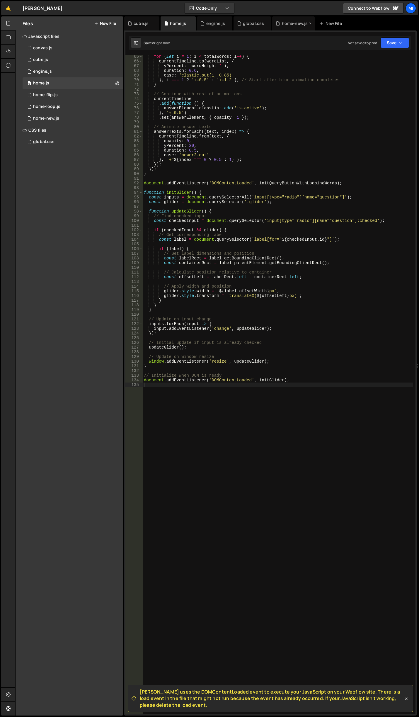
click at [291, 20] on div "home-new.js" at bounding box center [293, 23] width 43 height 14
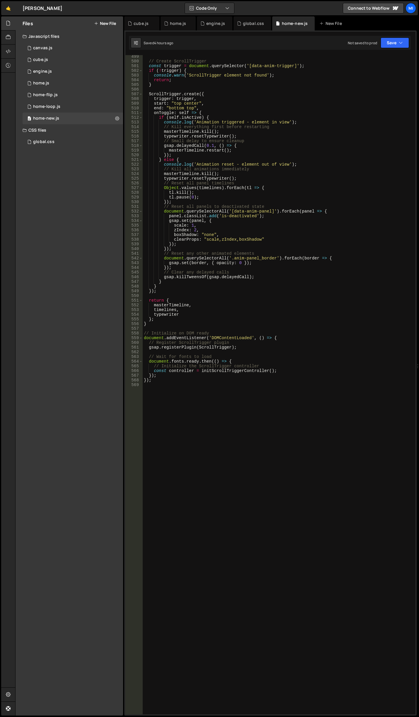
scroll to position [2357, 0]
click at [223, 534] on div "// Create ScrollTrigger const trigger = document . querySelector ( '[data-anim-…" at bounding box center [278, 388] width 271 height 669
paste textarea "document.addEventListener("DOMContentLoaded", initHeroPathAnimation);"
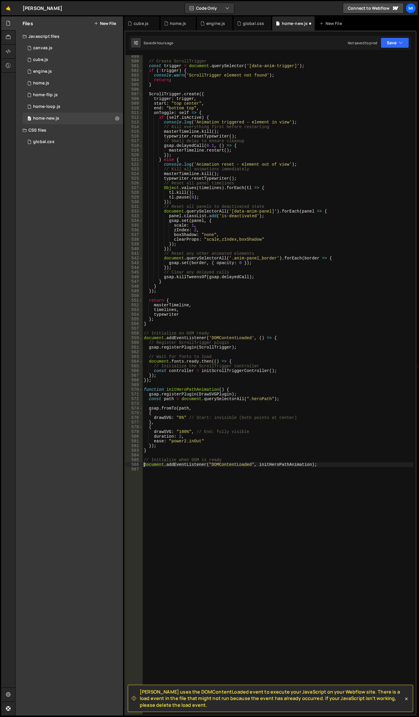
type textarea "document.addEventListener("DOMContentLoaded", initHeroPathAnimation);"
click at [239, 481] on div "// Create ScrollTrigger const trigger = document . querySelector ( '[data-anim-…" at bounding box center [278, 388] width 271 height 669
click at [181, 418] on div "// Create ScrollTrigger const trigger = document . querySelector ( '[data-anim-…" at bounding box center [278, 388] width 271 height 669
click at [237, 390] on div "// Create ScrollTrigger const trigger = document . querySelector ( '[data-anim-…" at bounding box center [278, 388] width 271 height 669
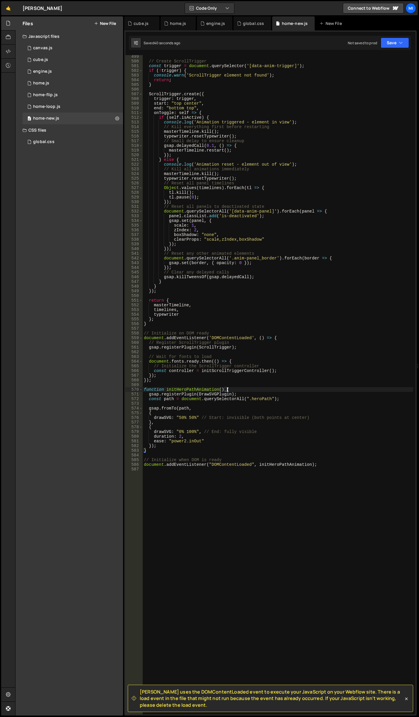
click at [244, 395] on div "// Create ScrollTrigger const trigger = document . querySelector ( '[data-anim-…" at bounding box center [278, 388] width 271 height 669
type textarea "gsap.registerPlugin(DrawSVGPlugin);"
type textarea "const path = document.querySelectorAll(".heroPath");"
click at [287, 400] on div "// Create ScrollTrigger const trigger = document . querySelector ( '[data-anim-…" at bounding box center [278, 388] width 271 height 669
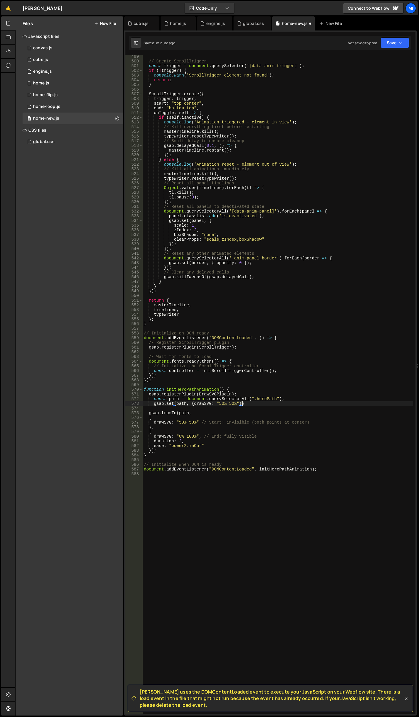
scroll to position [0, 7]
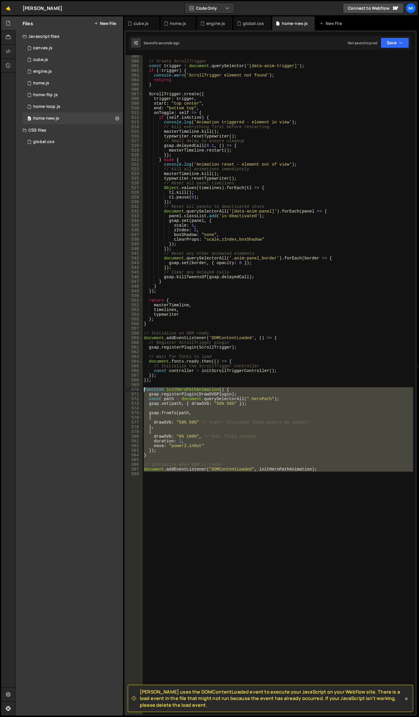
drag, startPoint x: 327, startPoint y: 474, endPoint x: 96, endPoint y: 388, distance: 246.4
click at [96, 388] on div "Files New File Javascript files 0 canvas.js 0 0 cube.js 0 0 engine.js 0 0 home.…" at bounding box center [217, 366] width 404 height 700
type textarea "function initHeroPathAnimation() { gsap.registerPlugin(DrawSVGPlugin);"
drag, startPoint x: 419, startPoint y: 550, endPoint x: 395, endPoint y: 534, distance: 28.8
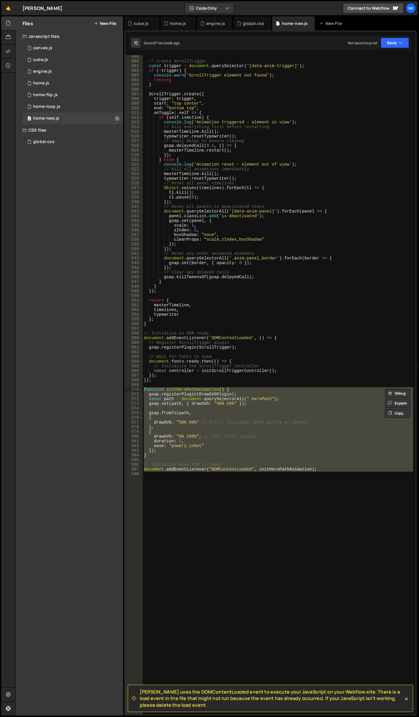
click at [419, 550] on div at bounding box center [418, 366] width 2 height 700
click at [365, 513] on div "// Create ScrollTrigger const trigger = document . querySelector ( '[data-anim-…" at bounding box center [278, 385] width 271 height 660
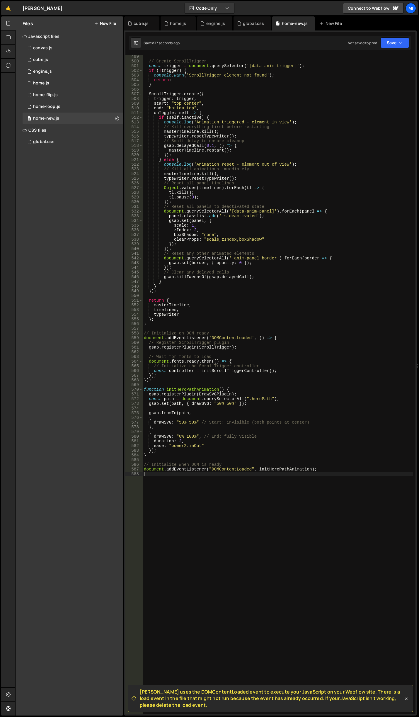
scroll to position [0, 0]
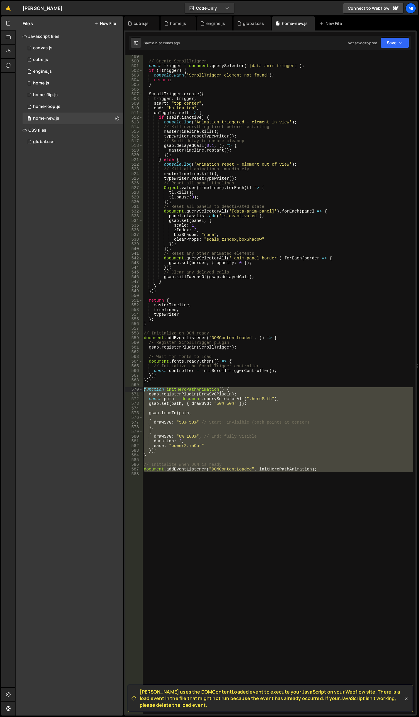
drag, startPoint x: 360, startPoint y: 504, endPoint x: 128, endPoint y: 390, distance: 258.4
click at [128, 390] on div "499 500 501 502 503 504 505 506 507 508 509 510 511 512 513 514 515 516 517 518…" at bounding box center [271, 385] width 290 height 660
paste textarea "document.addEventListener("DOMContentLoaded", initHeroPathAnimatio"
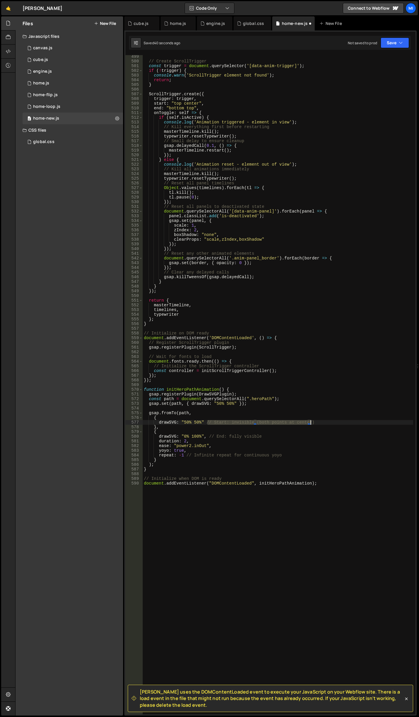
drag, startPoint x: 207, startPoint y: 421, endPoint x: 316, endPoint y: 424, distance: 108.8
click at [316, 424] on div "// Create ScrollTrigger const trigger = document . querySelector ( '[data-anim-…" at bounding box center [278, 388] width 271 height 669
drag, startPoint x: 205, startPoint y: 422, endPoint x: 231, endPoint y: 423, distance: 25.3
click at [231, 423] on div "// Create ScrollTrigger const trigger = document . querySelector ( '[data-anim-…" at bounding box center [278, 388] width 271 height 669
drag, startPoint x: 209, startPoint y: 435, endPoint x: 266, endPoint y: 435, distance: 57.5
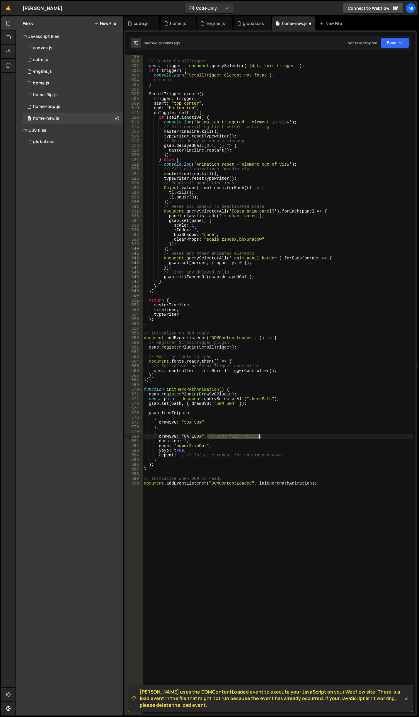
click at [266, 435] on div "// Create ScrollTrigger const trigger = document . querySelector ( '[data-anim-…" at bounding box center [278, 388] width 271 height 669
drag, startPoint x: 187, startPoint y: 455, endPoint x: 287, endPoint y: 455, distance: 99.7
click at [287, 455] on div "// Create ScrollTrigger const trigger = document . querySelector ( '[data-anim-…" at bounding box center [278, 388] width 271 height 669
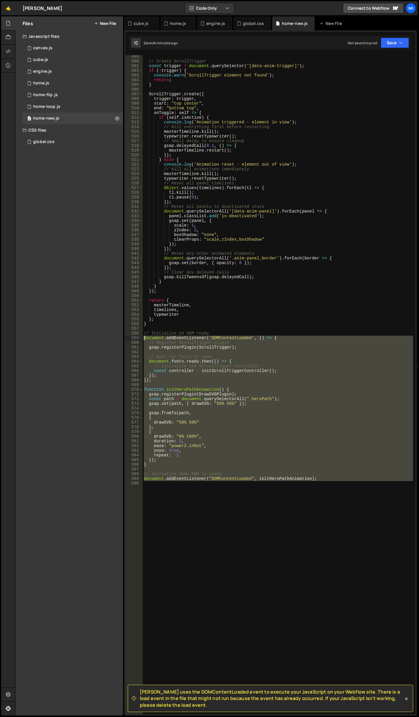
drag, startPoint x: 332, startPoint y: 495, endPoint x: 133, endPoint y: 337, distance: 253.6
click at [133, 337] on div "repeat: -1 499 500 501 502 503 504 505 506 507 508 509 510 511 512 513 514 515 …" at bounding box center [271, 385] width 290 height 660
paste textarea ""DOMContentLoaded", initHeroPathAnimation);"
type textarea "document.addEventListener("DOMContentLoaded", initHeroPathAnimation);"
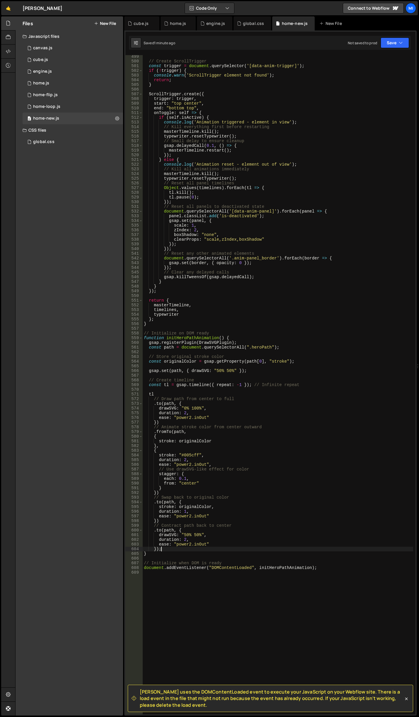
click at [169, 551] on div "// Create ScrollTrigger const trigger = document . querySelector ( '[data-anim-…" at bounding box center [278, 388] width 271 height 669
click at [244, 418] on div "// Create ScrollTrigger const trigger = document . querySelector ( '[data-anim-…" at bounding box center [278, 388] width 271 height 669
drag, startPoint x: 181, startPoint y: 455, endPoint x: 198, endPoint y: 454, distance: 17.0
click at [198, 454] on div "// Create ScrollTrigger const trigger = document . querySelector ( '[data-anim-…" at bounding box center [278, 388] width 271 height 669
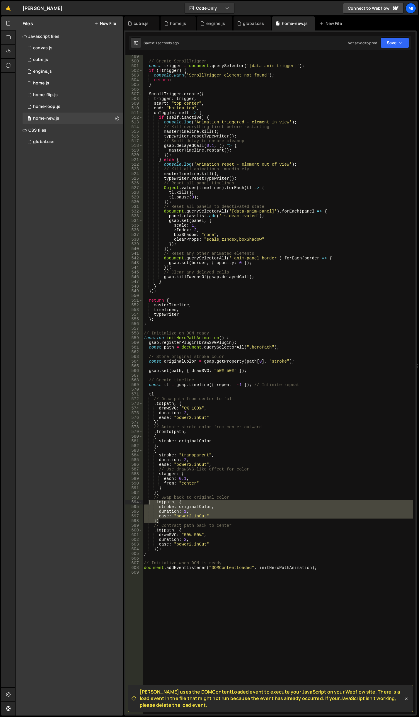
drag, startPoint x: 162, startPoint y: 520, endPoint x: 148, endPoint y: 502, distance: 23.4
click at [148, 502] on div "// Create ScrollTrigger const trigger = document . querySelector ( '[data-anim-…" at bounding box center [278, 388] width 271 height 669
type textarea ".to(path, { stroke: originalColor,"
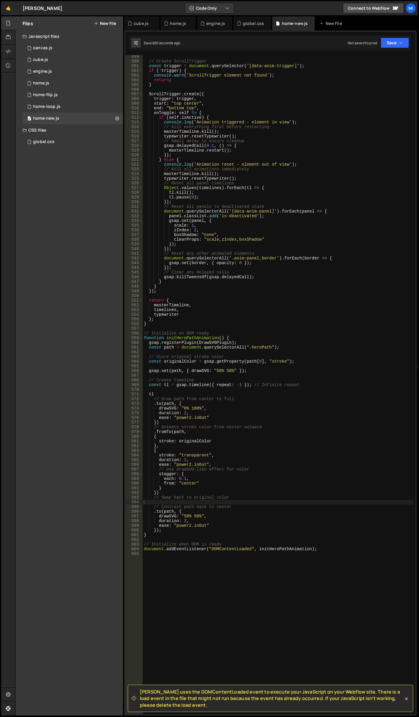
click at [293, 431] on div "// Create ScrollTrigger const trigger = document . querySelector ( '[data-anim-…" at bounding box center [278, 388] width 271 height 669
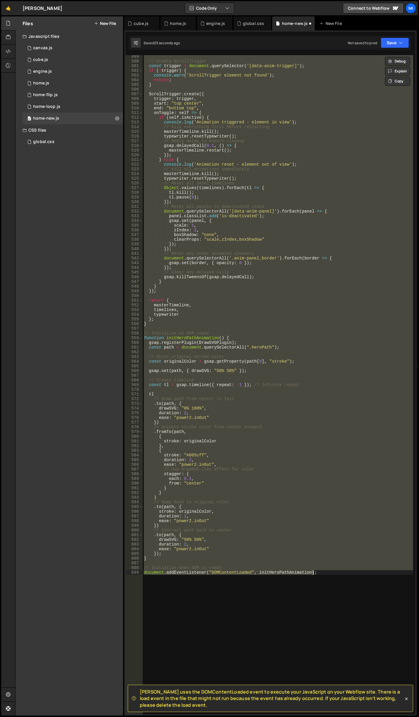
click at [220, 521] on div "// Create ScrollTrigger const trigger = document . querySelector ( '[data-anim-…" at bounding box center [278, 385] width 271 height 660
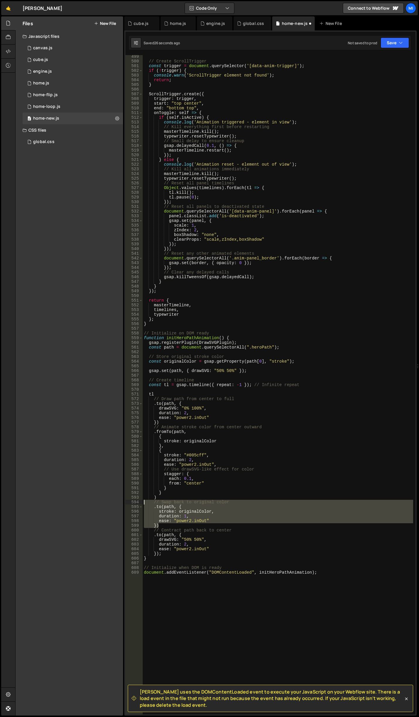
drag, startPoint x: 167, startPoint y: 526, endPoint x: 136, endPoint y: 502, distance: 38.8
click at [136, 502] on div "ease: "power2.inOut" 499 500 501 502 503 504 505 506 507 508 509 510 511 512 51…" at bounding box center [271, 385] width 290 height 660
type textarea "// Swap back to original color .to(path, {"
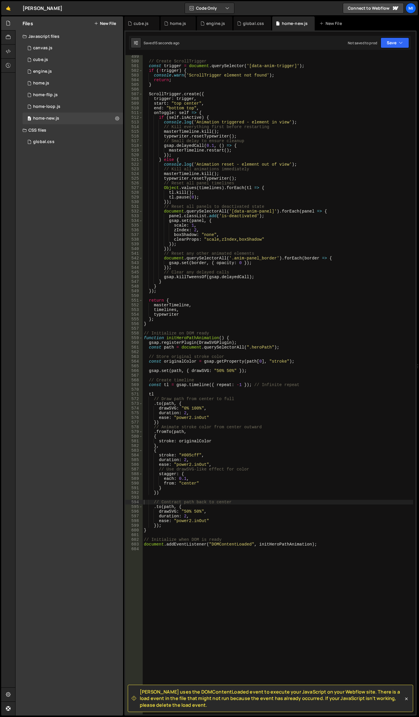
click at [181, 420] on div "// Create ScrollTrigger const trigger = document . querySelector ( '[data-anim-…" at bounding box center [278, 388] width 271 height 669
click at [192, 416] on div "// Create ScrollTrigger const trigger = document . querySelector ( '[data-anim-…" at bounding box center [278, 385] width 271 height 660
drag, startPoint x: 180, startPoint y: 456, endPoint x: 198, endPoint y: 456, distance: 17.3
click at [198, 456] on div "// Create ScrollTrigger const trigger = document . querySelector ( '[data-anim-…" at bounding box center [278, 388] width 271 height 669
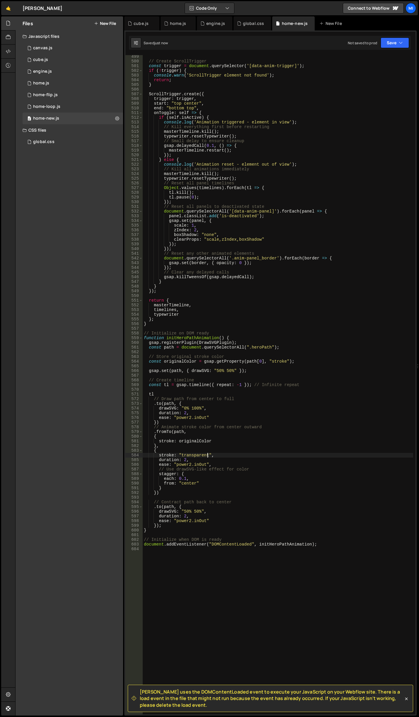
click at [157, 527] on div "// Create ScrollTrigger const trigger = document . querySelector ( '[data-anim-…" at bounding box center [278, 388] width 271 height 669
drag, startPoint x: 159, startPoint y: 475, endPoint x: 197, endPoint y: 487, distance: 40.1
click at [197, 487] on div "// Create ScrollTrigger const trigger = document . querySelector ( '[data-anim-…" at bounding box center [278, 388] width 271 height 669
type textarea "from: "center" }"
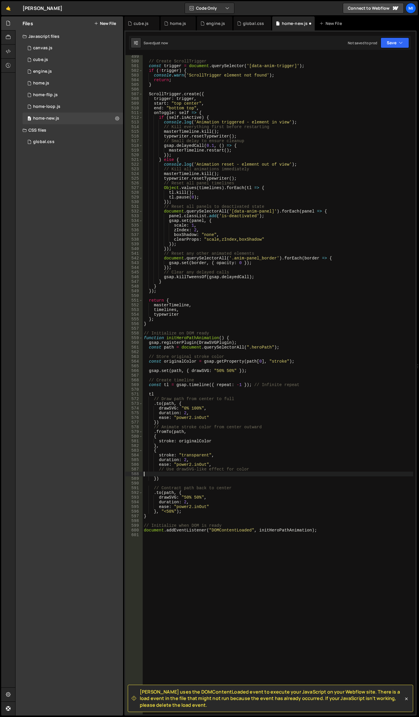
scroll to position [0, 0]
click at [214, 464] on div "// Create ScrollTrigger const trigger = document . querySelector ( '[data-anim-…" at bounding box center [278, 388] width 271 height 669
click at [185, 458] on div "// Create ScrollTrigger const trigger = document . querySelector ( '[data-anim-…" at bounding box center [278, 388] width 271 height 669
click at [188, 465] on div "// Create ScrollTrigger const trigger = document . querySelector ( '[data-anim-…" at bounding box center [278, 388] width 271 height 669
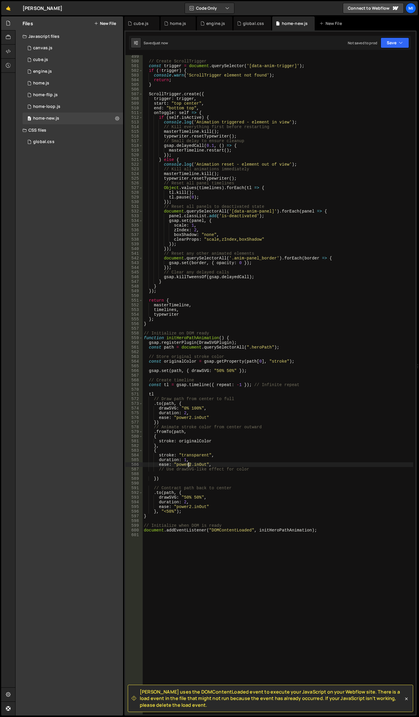
scroll to position [0, 3]
drag, startPoint x: 182, startPoint y: 500, endPoint x: 186, endPoint y: 500, distance: 3.8
click at [186, 500] on div "// Create ScrollTrigger const trigger = document . querySelector ( '[data-anim-…" at bounding box center [278, 388] width 271 height 669
click at [190, 465] on div "// Create ScrollTrigger const trigger = document . querySelector ( '[data-anim-…" at bounding box center [278, 388] width 271 height 669
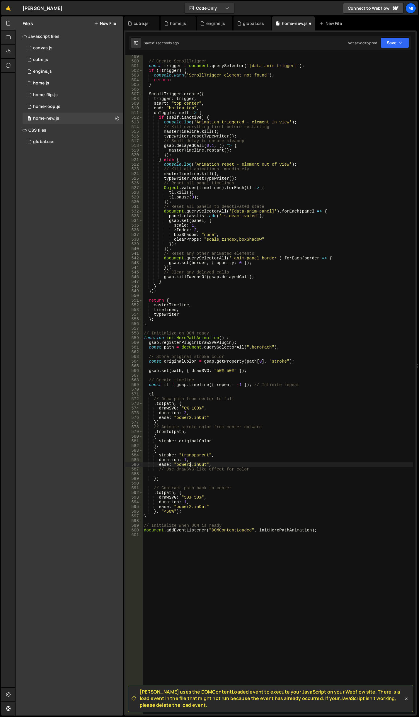
scroll to position [0, 3]
drag, startPoint x: 167, startPoint y: 511, endPoint x: 174, endPoint y: 510, distance: 7.4
click at [174, 511] on div "// Create ScrollTrigger const trigger = document . querySelector ( '[data-anim-…" at bounding box center [278, 388] width 271 height 669
click at [223, 532] on div "// Create ScrollTrigger const trigger = document . querySelector ( '[data-anim-…" at bounding box center [278, 388] width 271 height 669
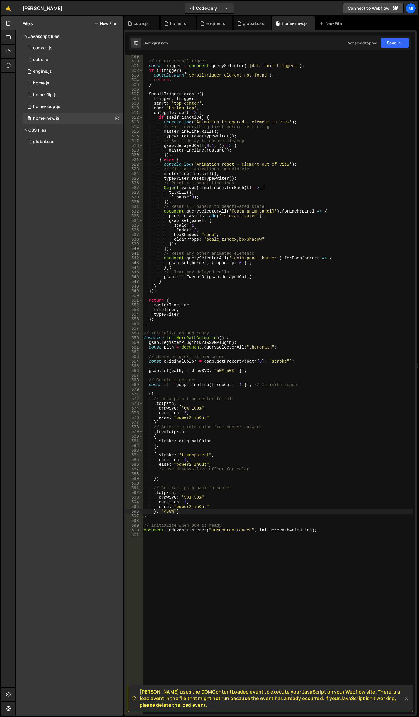
click at [185, 501] on div "// Create ScrollTrigger const trigger = document . querySelector ( '[data-anim-…" at bounding box center [278, 388] width 271 height 669
click at [197, 428] on div "// Create ScrollTrigger const trigger = document . querySelector ( '[data-anim-…" at bounding box center [278, 388] width 271 height 669
drag, startPoint x: 177, startPoint y: 418, endPoint x: 205, endPoint y: 417, distance: 27.9
click at [205, 417] on div "// Create ScrollTrigger const trigger = document . querySelector ( '[data-anim-…" at bounding box center [278, 388] width 271 height 669
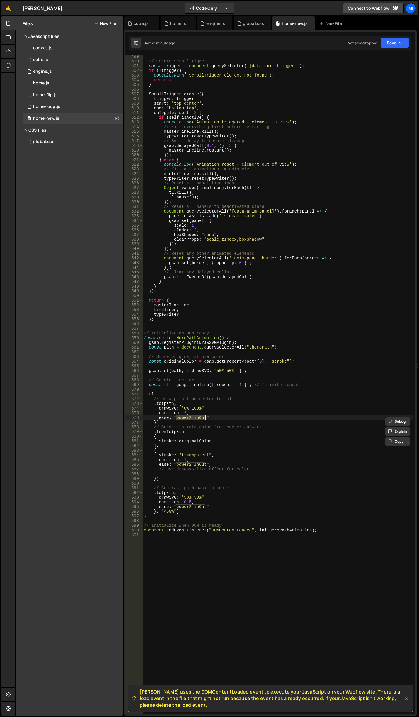
paste textarea ""expo.out""
drag, startPoint x: 174, startPoint y: 418, endPoint x: 209, endPoint y: 418, distance: 34.3
click at [209, 418] on div "// Create ScrollTrigger const trigger = document . querySelector ( '[data-anim-…" at bounding box center [278, 388] width 271 height 669
paste textarea "expo.o"
drag, startPoint x: 174, startPoint y: 465, endPoint x: 213, endPoint y: 464, distance: 38.7
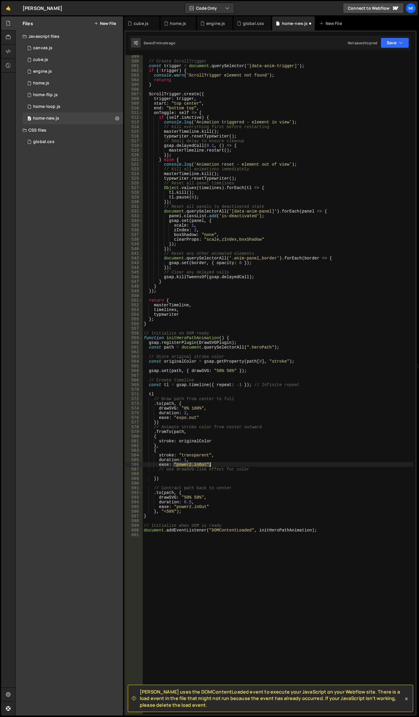
click at [213, 464] on div "// Create ScrollTrigger const trigger = document . querySelector ( '[data-anim-…" at bounding box center [278, 388] width 271 height 669
click at [208, 464] on div "// Create ScrollTrigger const trigger = document . querySelector ( '[data-anim-…" at bounding box center [278, 385] width 271 height 660
drag, startPoint x: 208, startPoint y: 464, endPoint x: 174, endPoint y: 465, distance: 33.7
click at [174, 465] on div "// Create ScrollTrigger const trigger = document . querySelector ( '[data-anim-…" at bounding box center [278, 388] width 271 height 669
paste textarea "expo.o"
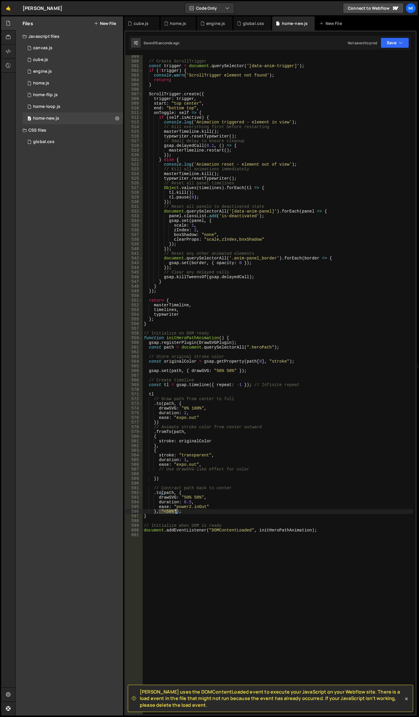
drag, startPoint x: 158, startPoint y: 513, endPoint x: 176, endPoint y: 512, distance: 17.9
click at [176, 512] on div "// Create ScrollTrigger const trigger = document . querySelector ( '[data-anim-…" at bounding box center [278, 388] width 271 height 669
click at [175, 512] on div "// Create ScrollTrigger const trigger = document . querySelector ( '[data-anim-…" at bounding box center [278, 388] width 271 height 669
click at [158, 512] on div "// Create ScrollTrigger const trigger = document . querySelector ( '[data-anim-…" at bounding box center [278, 388] width 271 height 669
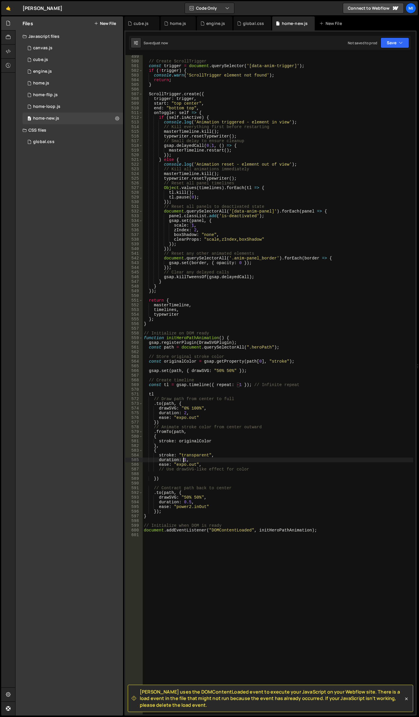
click at [184, 462] on div "// Create ScrollTrigger const trigger = document . querySelector ( '[data-anim-…" at bounding box center [278, 388] width 271 height 669
click at [156, 514] on div "// Create ScrollTrigger const trigger = document . querySelector ( '[data-anim-…" at bounding box center [278, 388] width 271 height 669
type textarea "}, "<50%");"
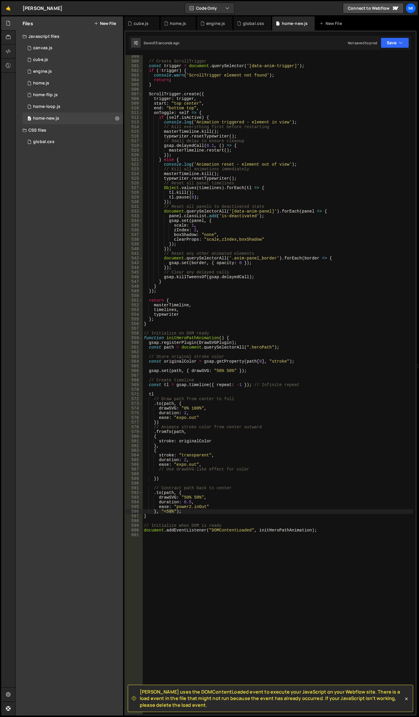
click at [211, 473] on div "// Create ScrollTrigger const trigger = document . querySelector ( '[data-anim-…" at bounding box center [278, 388] width 271 height 669
drag, startPoint x: 157, startPoint y: 465, endPoint x: 215, endPoint y: 464, distance: 57.2
click at [215, 464] on div "// Create ScrollTrigger const trigger = document . querySelector ( '[data-anim-…" at bounding box center [278, 388] width 271 height 669
paste textarea "Scale(0.5,7,power1.in)"
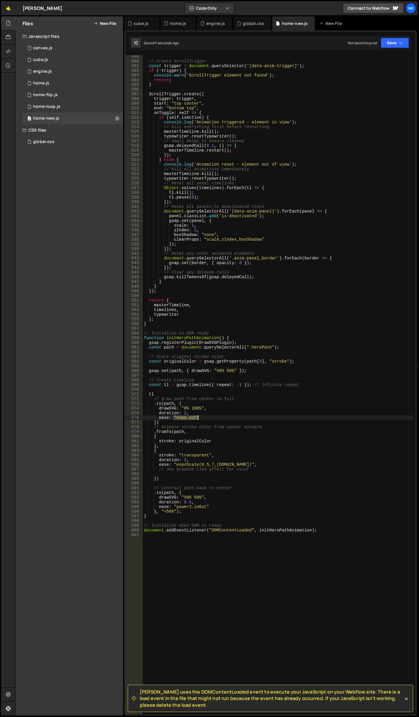
drag, startPoint x: 174, startPoint y: 418, endPoint x: 200, endPoint y: 418, distance: 25.8
click at [200, 418] on div "// Create ScrollTrigger const trigger = document . querySelector ( '[data-anim-…" at bounding box center [278, 388] width 271 height 669
paste textarea "ease: "expoScale(0.5,7,power1.in)","
drag, startPoint x: 157, startPoint y: 416, endPoint x: 171, endPoint y: 418, distance: 13.9
click at [171, 418] on div "// Create ScrollTrigger const trigger = document . querySelector ( '[data-anim-…" at bounding box center [278, 388] width 271 height 669
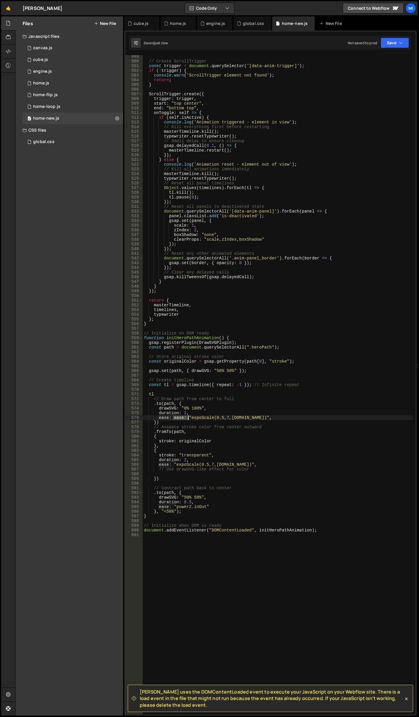
drag, startPoint x: 174, startPoint y: 418, endPoint x: 187, endPoint y: 419, distance: 13.2
click at [187, 419] on div "// Create ScrollTrigger const trigger = document . querySelector ( '[data-anim-…" at bounding box center [278, 388] width 271 height 669
type textarea "ease: "expoScale(0.5,7,power1.in)","
click at [215, 20] on div "engine.js" at bounding box center [214, 23] width 35 height 14
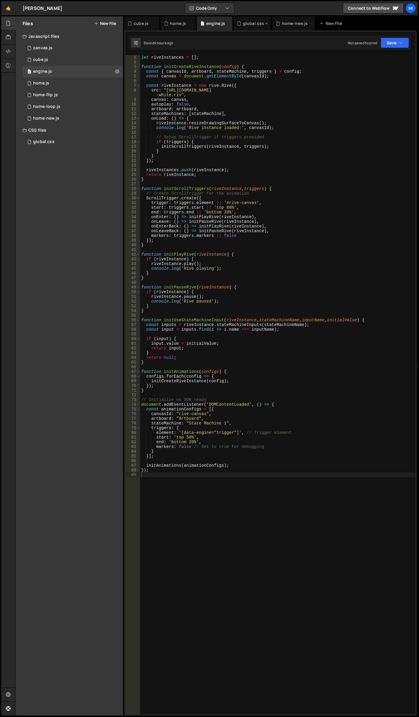
click at [242, 23] on div "global.css" at bounding box center [250, 24] width 27 height 6
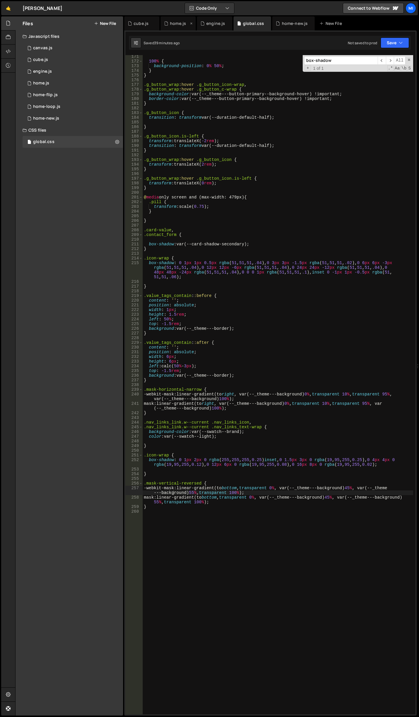
click at [174, 22] on div "home.js" at bounding box center [178, 24] width 16 height 6
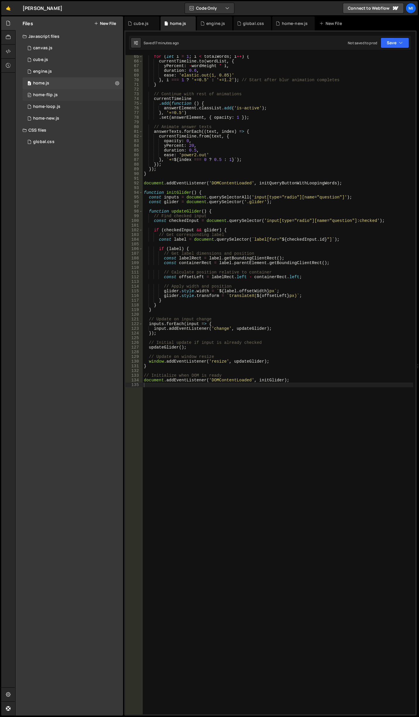
click at [69, 97] on div "0 home-flip.js 0" at bounding box center [73, 95] width 101 height 12
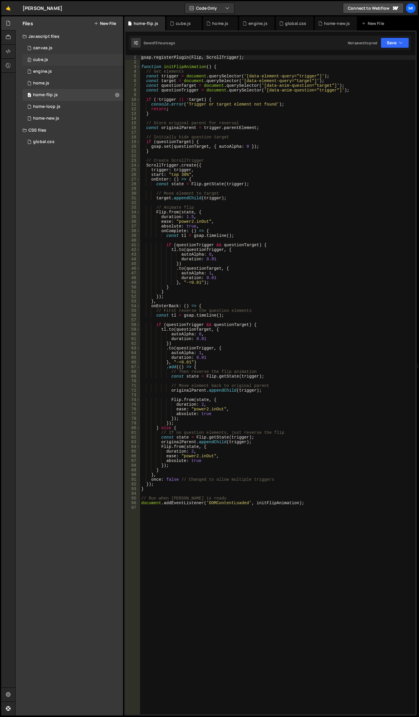
click at [59, 57] on div "0 cube.js 0" at bounding box center [73, 60] width 101 height 12
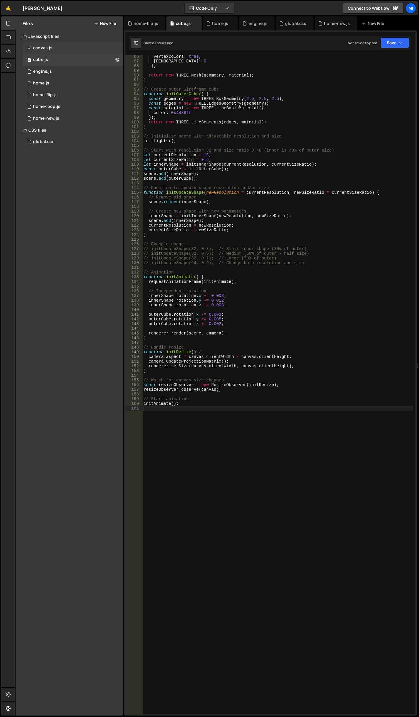
click at [60, 49] on div "0 canvas.js 0" at bounding box center [73, 48] width 101 height 12
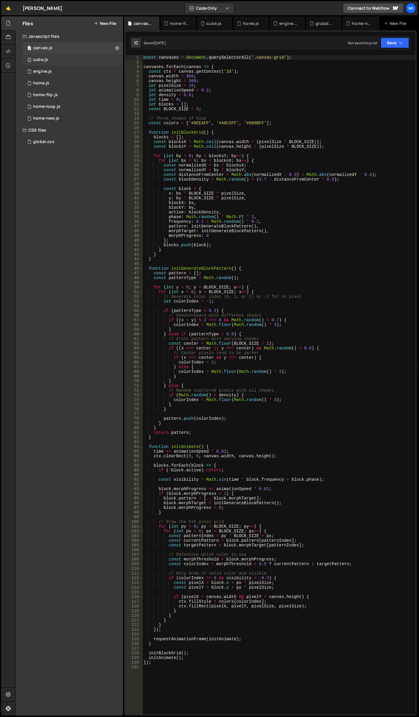
click at [63, 54] on div "0 cube.js 0" at bounding box center [73, 60] width 101 height 12
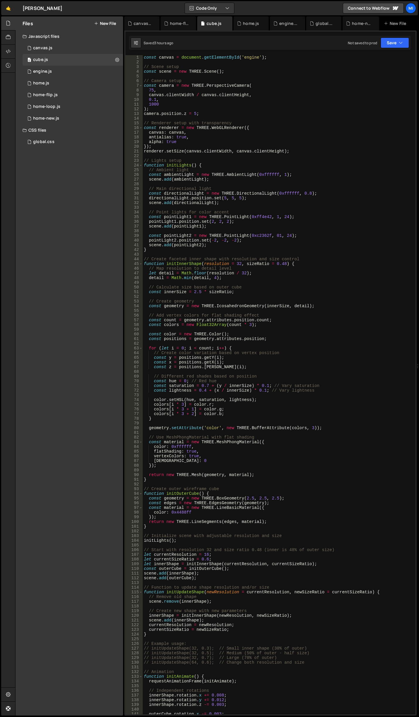
click at [292, 251] on div "const canvas = document . getElementById ( 'engine' ) ; // Scene setup const sc…" at bounding box center [278, 389] width 271 height 669
type textarea "initAnimate();"
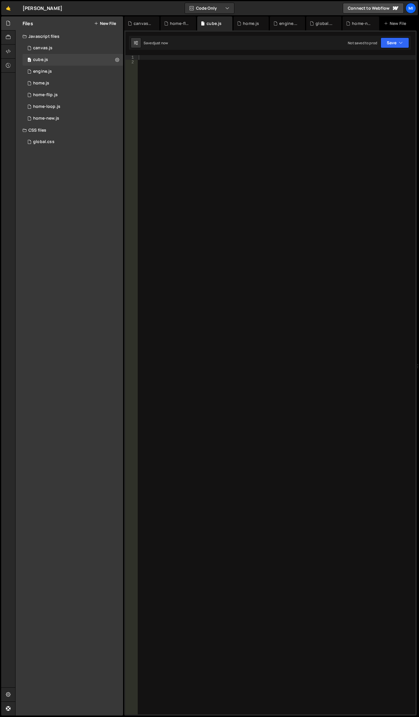
click at [248, 144] on div at bounding box center [277, 389] width 278 height 669
type textarea "initAnimate();"
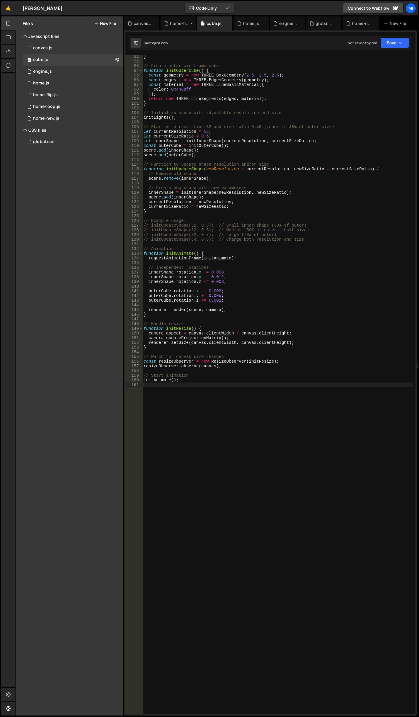
click at [179, 24] on div "home-flip.js" at bounding box center [179, 24] width 19 height 6
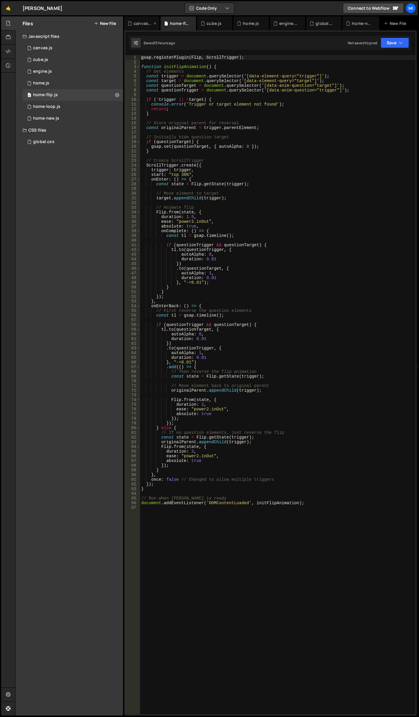
click at [146, 24] on div "canvas.js" at bounding box center [143, 24] width 19 height 6
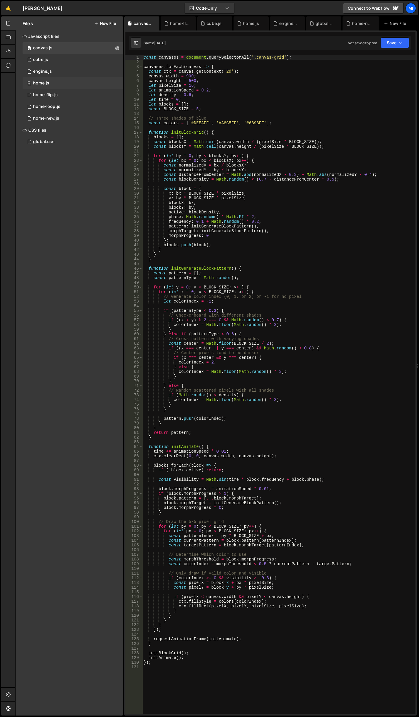
click at [67, 83] on div "0 home.js 0" at bounding box center [73, 83] width 101 height 12
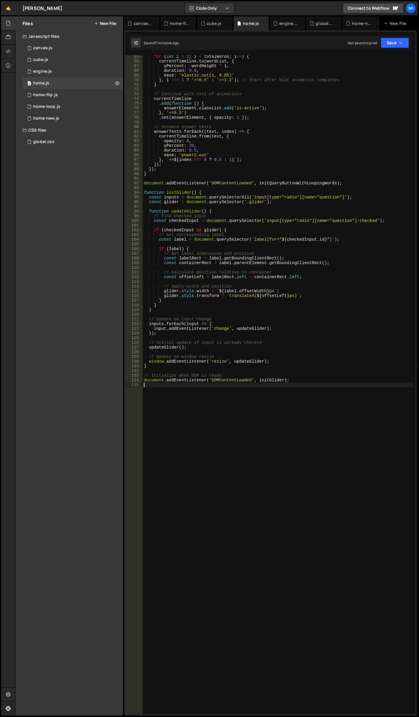
click at [267, 393] on div "for ( let i = 1 ; i < totalWords ; i ++ ) { currentTimeline . to ( wordList , {…" at bounding box center [278, 388] width 271 height 669
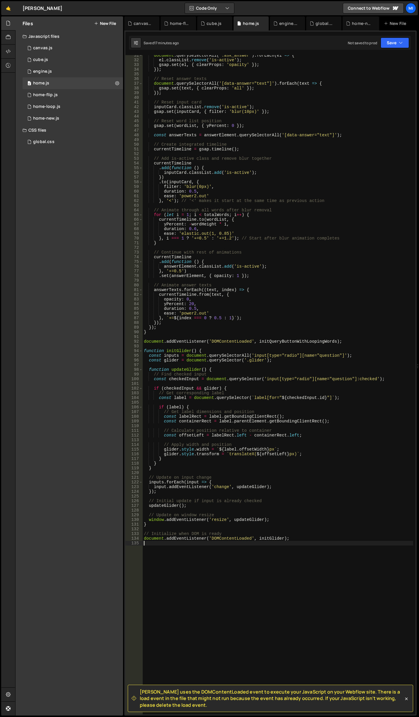
scroll to position [0, 0]
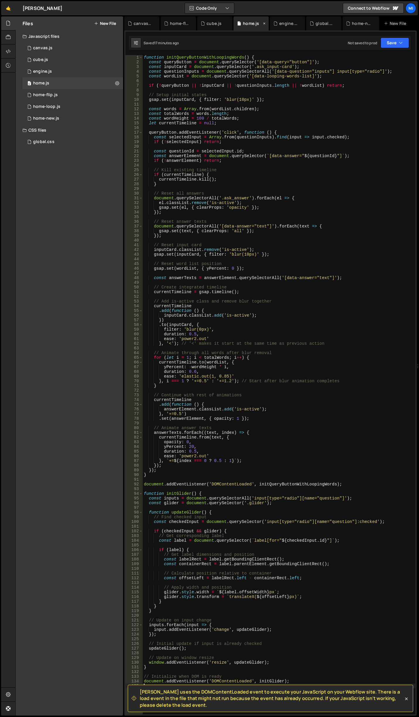
click at [263, 23] on icon at bounding box center [264, 24] width 4 height 6
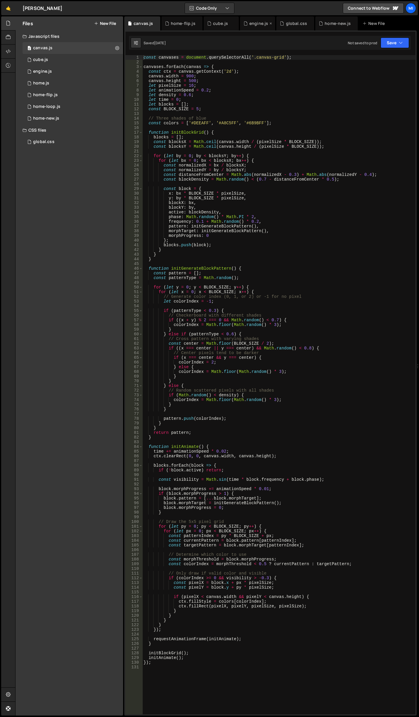
click at [253, 24] on div "engine.js" at bounding box center [259, 24] width 19 height 6
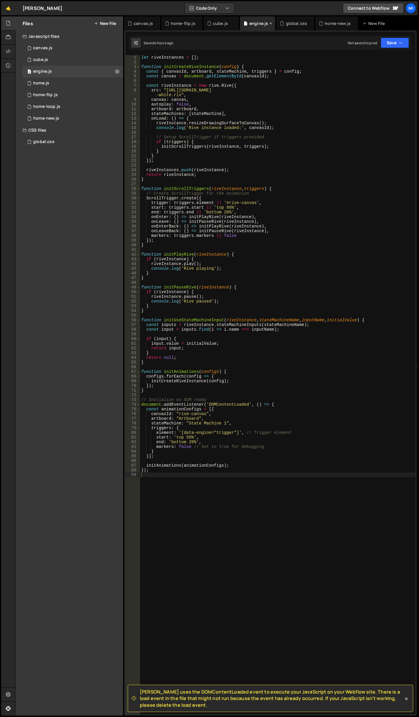
click at [269, 24] on icon at bounding box center [271, 24] width 4 height 6
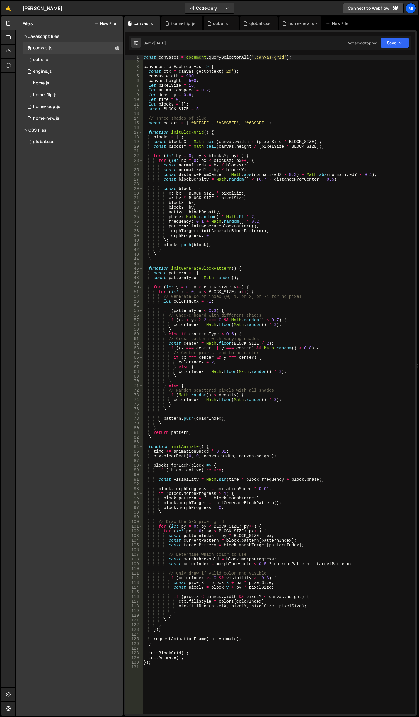
click at [300, 22] on div "home-new.js" at bounding box center [302, 24] width 26 height 6
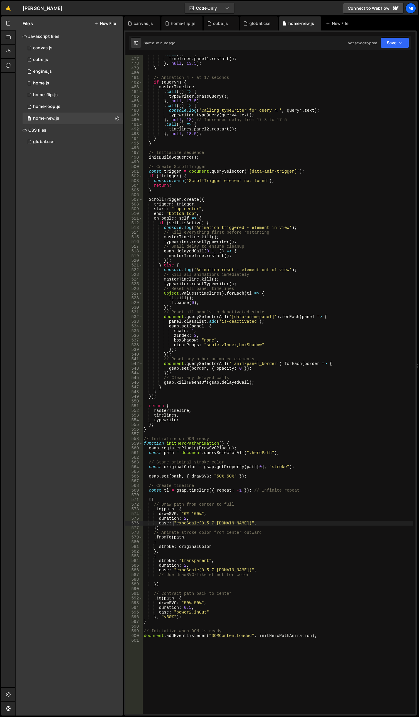
scroll to position [2269, 0]
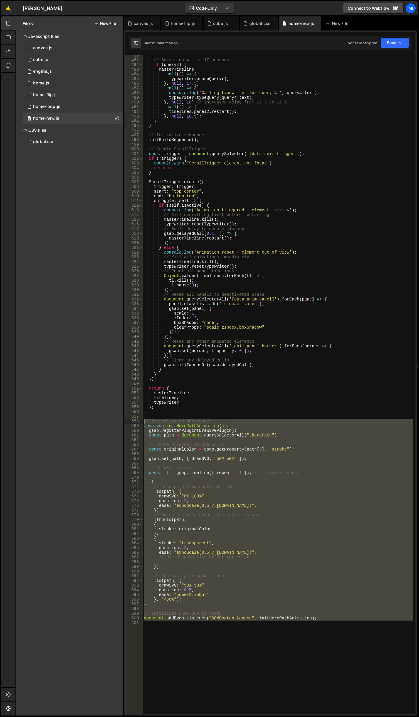
drag, startPoint x: 328, startPoint y: 631, endPoint x: 129, endPoint y: 421, distance: 289.4
click at [129, 421] on div "480 481 482 483 484 485 486 487 488 489 490 491 492 493 494 495 496 497 498 499…" at bounding box center [271, 385] width 290 height 660
type textarea "// Initialize on DOM ready function initHeroPathAnimation() {"
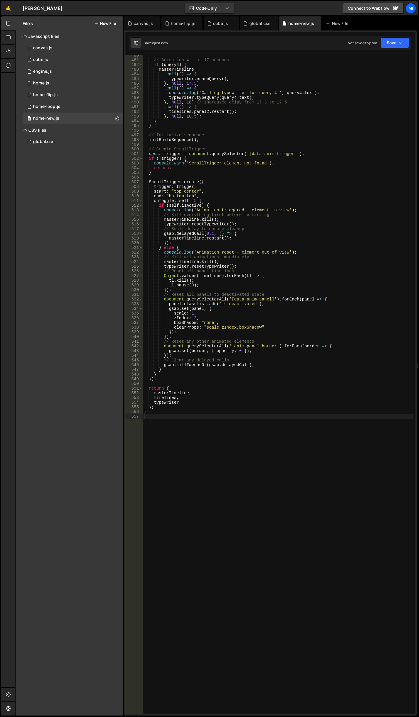
click at [287, 493] on div "// Animation 4 - at 17 seconds if ( query4 ) { masterTimeline . call (( ) => { …" at bounding box center [278, 387] width 271 height 669
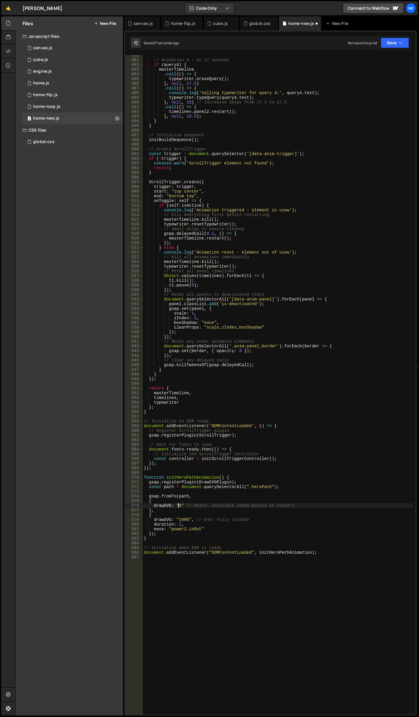
type textarea "document.addEventListener("DOMContentLoaded", initHeroPathAnimation);"
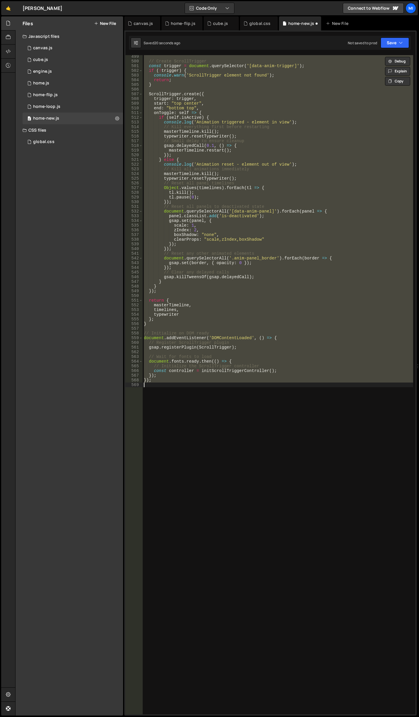
scroll to position [2357, 0]
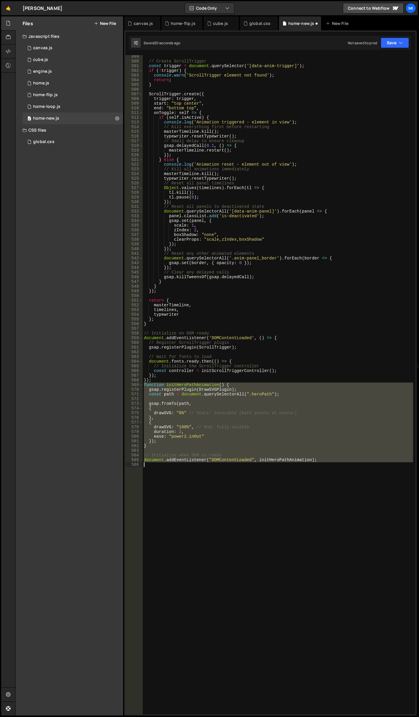
type textarea "document.addEventListener("DOMContentLoaded", initHeroPathAnimation);"
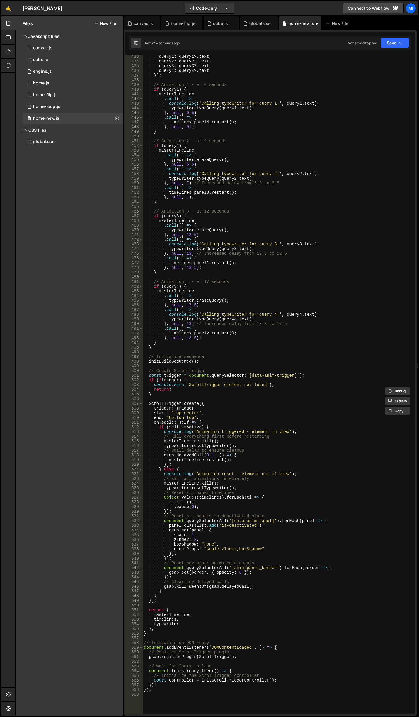
scroll to position [2130, 0]
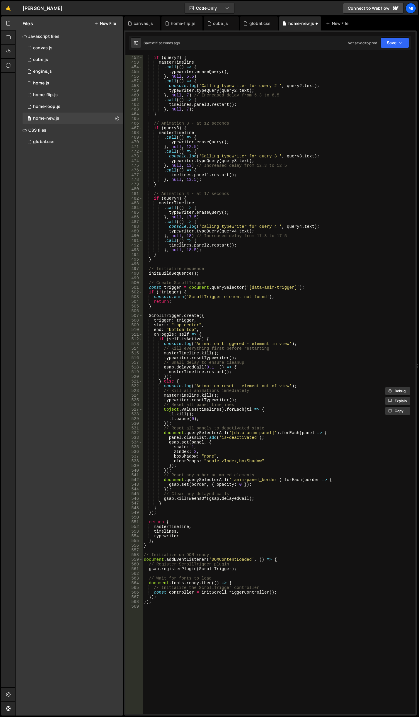
click at [284, 492] on div "// Animation 2 - at 6 seconds if ( query2 ) { masterTimeline . call (( ) => { t…" at bounding box center [278, 385] width 271 height 669
type textarea "});"
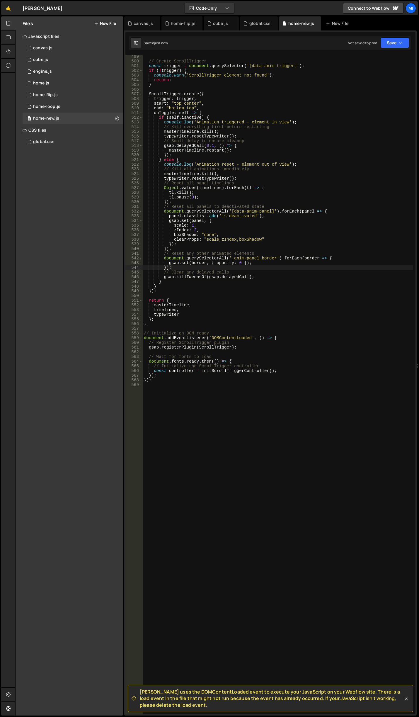
scroll to position [2352, 0]
click at [226, 456] on div "// Create ScrollTrigger const trigger = document . querySelector ( '[data-anim-…" at bounding box center [278, 388] width 271 height 669
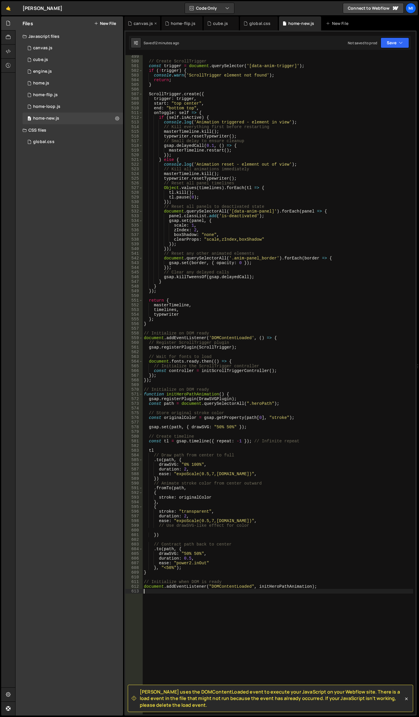
click at [141, 24] on div "canvas.js" at bounding box center [143, 24] width 19 height 6
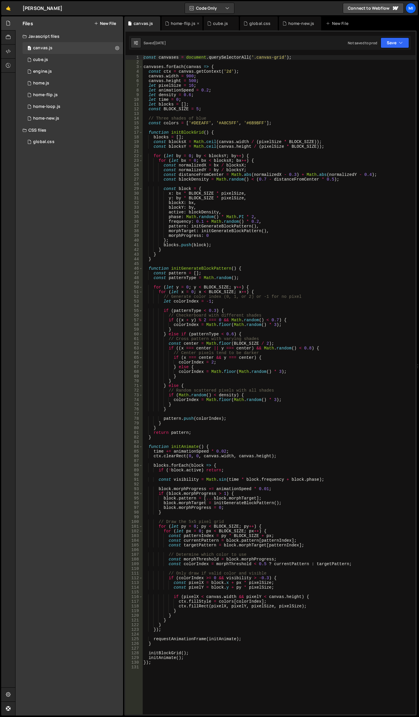
click at [177, 23] on div "home-flip.js" at bounding box center [183, 24] width 25 height 6
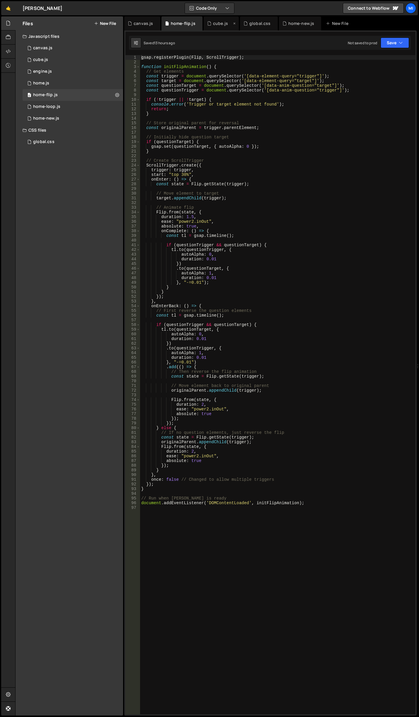
click at [215, 23] on div "cube.js" at bounding box center [220, 24] width 15 height 6
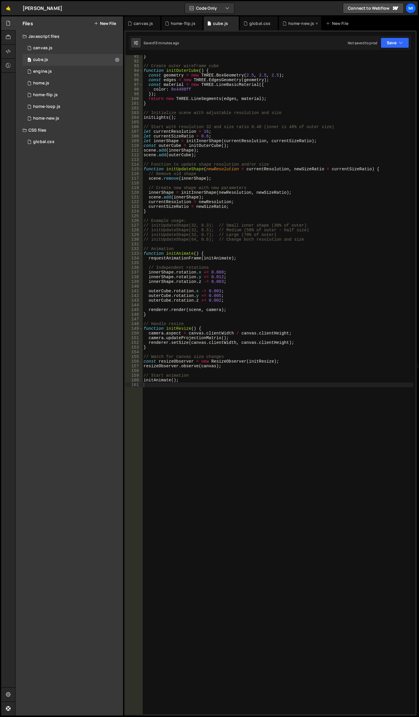
click at [296, 21] on div "home-new.js" at bounding box center [302, 24] width 26 height 6
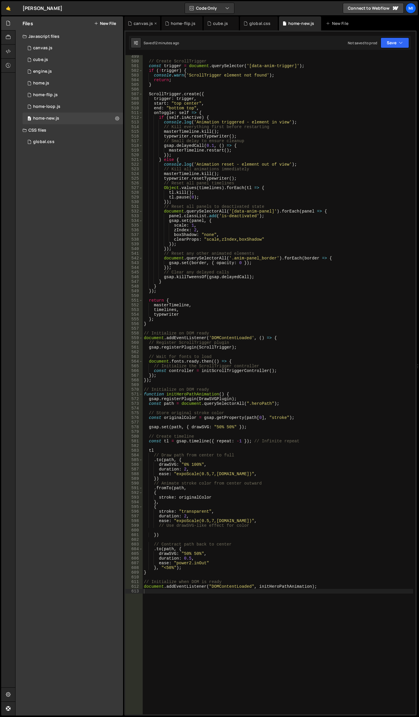
click at [141, 23] on div "canvas.js" at bounding box center [143, 24] width 19 height 6
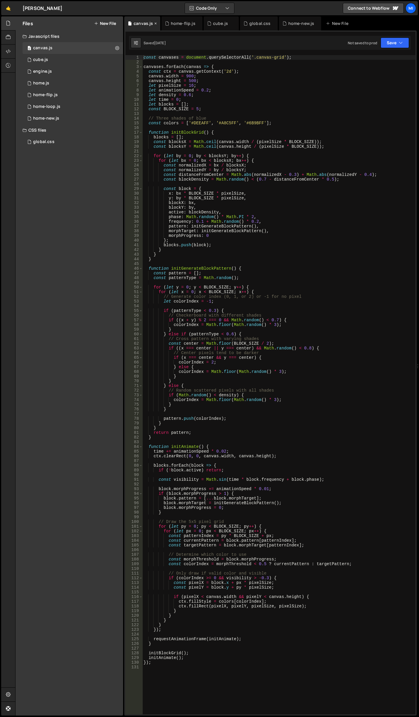
click at [156, 24] on icon at bounding box center [156, 24] width 4 height 6
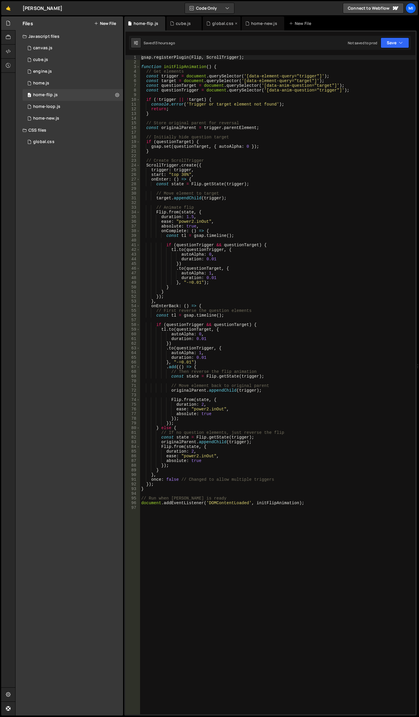
click at [219, 23] on div "global.css" at bounding box center [222, 24] width 21 height 6
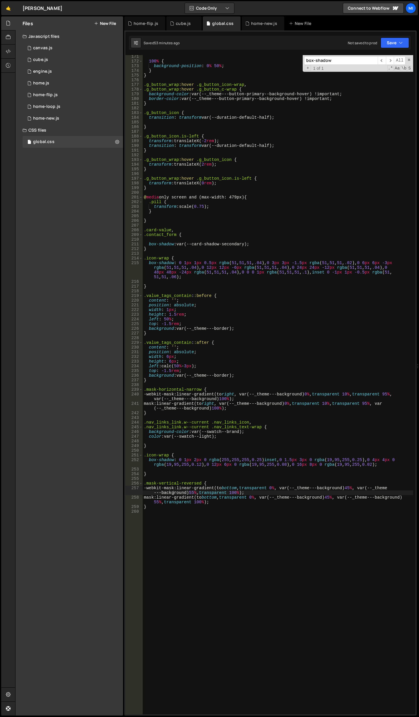
scroll to position [848, 0]
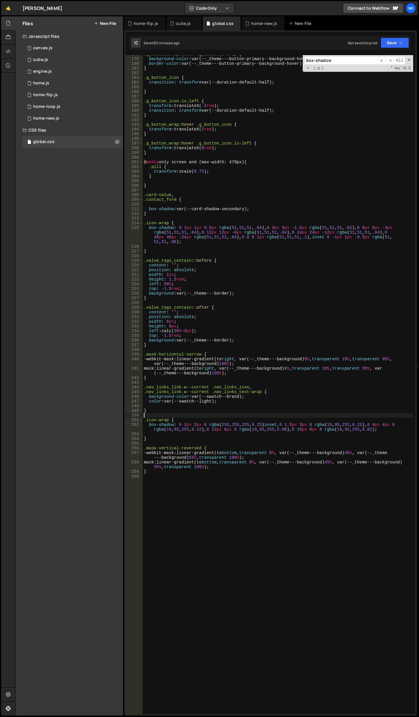
click at [190, 416] on div ".g_button_wrap :hover .g_button_c-wrap { background-color : var(--_theme---butt…" at bounding box center [278, 386] width 271 height 669
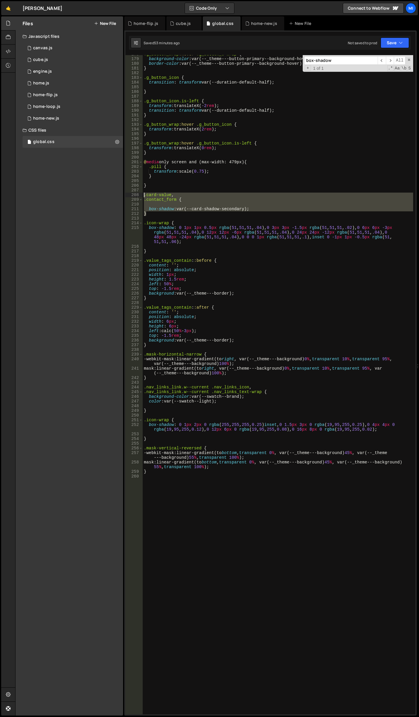
drag, startPoint x: 151, startPoint y: 213, endPoint x: 136, endPoint y: 195, distance: 23.8
click at [136, 195] on div "178 179 180 181 182 183 184 185 186 187 188 189 190 191 192 193 194 195 196 197…" at bounding box center [271, 385] width 290 height 660
type textarea ".card-value, .contact_form {"
click at [203, 203] on div ".g_button_wrap :hover .g_button_c-wrap { background-color : var(--_theme---butt…" at bounding box center [278, 385] width 271 height 660
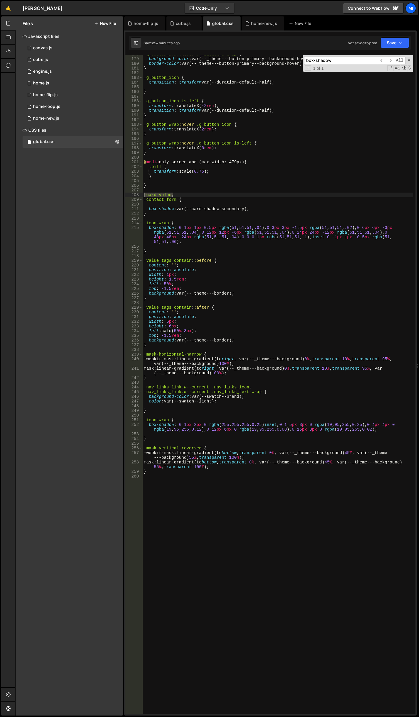
drag, startPoint x: 177, startPoint y: 196, endPoint x: 113, endPoint y: 196, distance: 64.5
click at [113, 196] on div "Files New File Javascript files 0 canvas.js 0 0 cube.js 0 0 engine.js 0 0 home.…" at bounding box center [217, 366] width 404 height 700
type textarea ".card-value,"
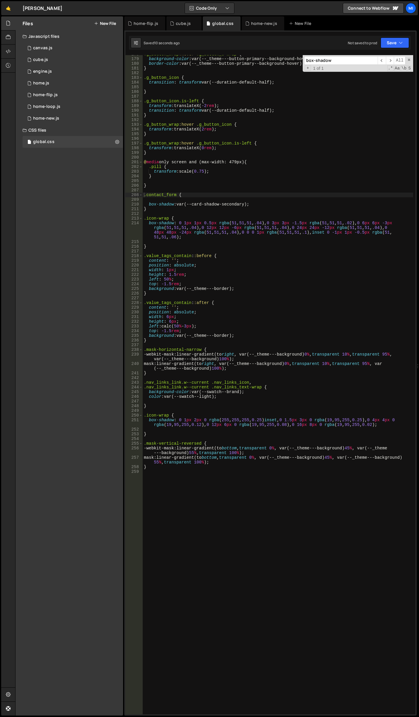
click at [175, 194] on div ".g_button_wrap :hover .g_button_c-wrap { background-color : var(--_theme---butt…" at bounding box center [278, 386] width 271 height 669
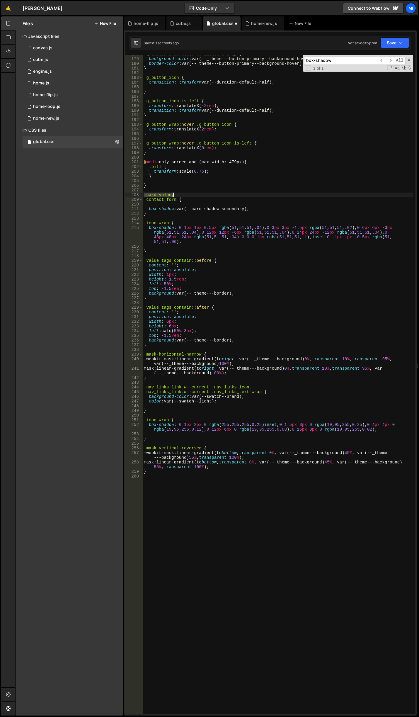
type textarea ".card-value,"
click at [182, 191] on div ".g_button_wrap :hover .g_button_c-wrap { background-color : var(--_theme---butt…" at bounding box center [278, 386] width 271 height 669
type textarea "."
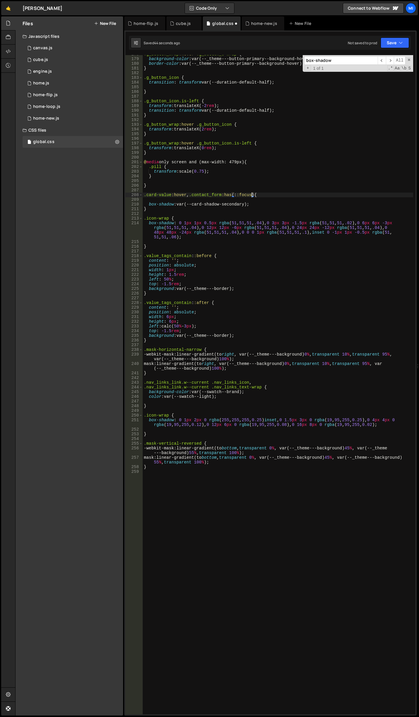
scroll to position [0, 3]
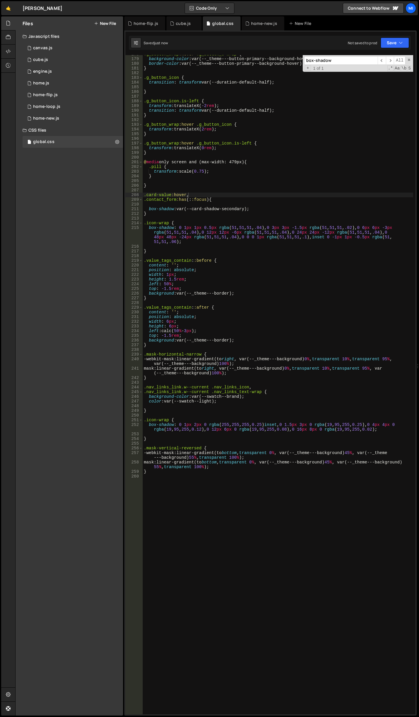
click at [192, 201] on div ".g_button_wrap :hover .g_button_c-wrap { background-color : var(--_theme---butt…" at bounding box center [278, 386] width 271 height 669
click at [190, 201] on div ".g_button_wrap :hover .g_button_c-wrap { background-color : var(--_theme---butt…" at bounding box center [278, 386] width 271 height 669
type textarea ".contact_form:has(:focus) {"
click at [148, 204] on div ".g_button_wrap :hover .g_button_c-wrap { background-color : var(--_theme---butt…" at bounding box center [278, 386] width 271 height 669
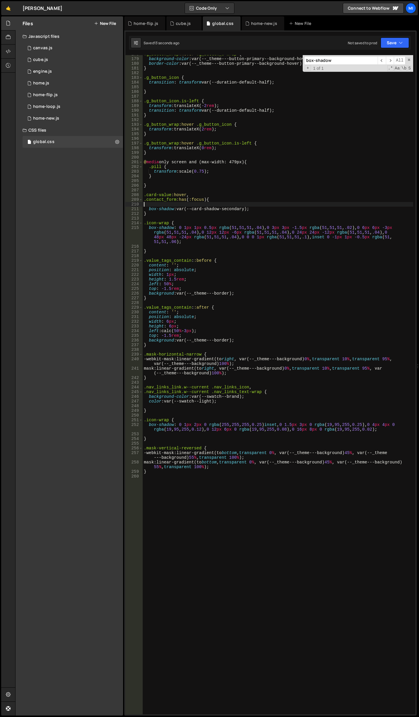
scroll to position [0, 0]
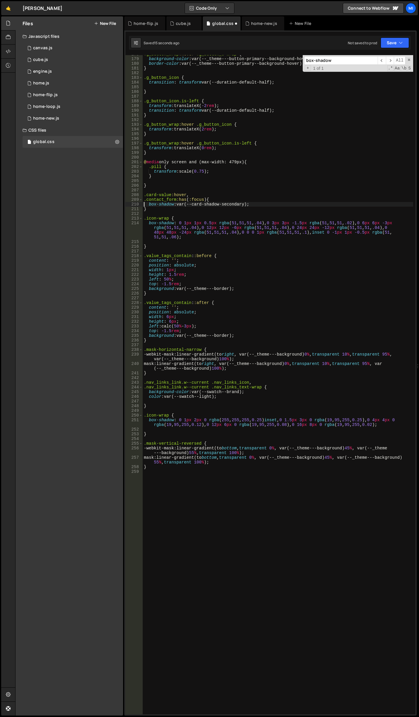
click at [152, 194] on div ".g_button_wrap :hover .g_button_c-wrap { background-color : var(--_theme---butt…" at bounding box center [278, 386] width 271 height 669
type textarea ".card-value:hover,"
click at [159, 190] on div ".g_button_wrap :hover .g_button_c-wrap { background-color : var(--_theme---butt…" at bounding box center [278, 386] width 271 height 669
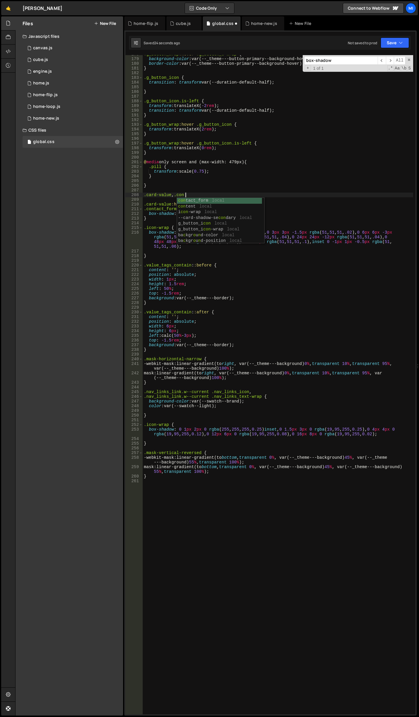
scroll to position [0, 3]
type textarea ".card-value, .contact_form {}"
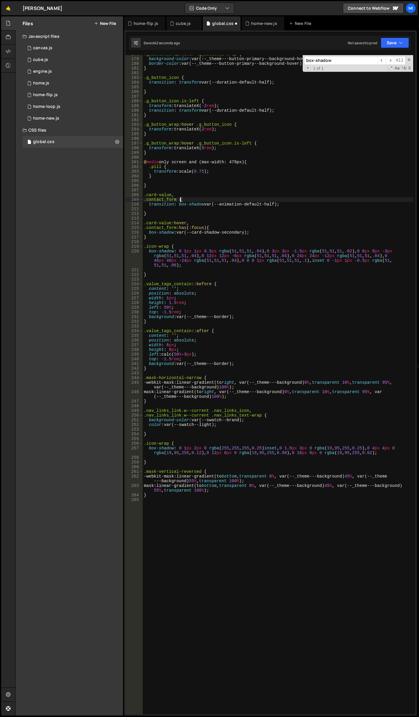
scroll to position [0, 2]
type textarea ".contact_form {"
click at [239, 523] on div ".g_button_wrap :hover .g_button_c-wrap { background-color : var(--_theme---butt…" at bounding box center [278, 386] width 271 height 669
paste textarea "ease"
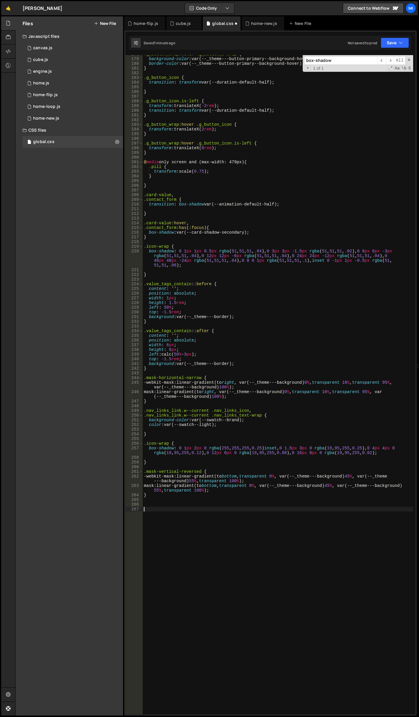
type textarea "ease"
click at [263, 617] on div ".g_button_wrap :hover .g_button_c-wrap { background-color : var(--_theme---butt…" at bounding box center [278, 386] width 271 height 669
paste textarea "transition-duration: .2s;"
type textarea "transition-duration: .2s;"
click at [252, 305] on div ".g_button_wrap :hover .g_button_c-wrap { background-color : var(--_theme---butt…" at bounding box center [278, 386] width 271 height 669
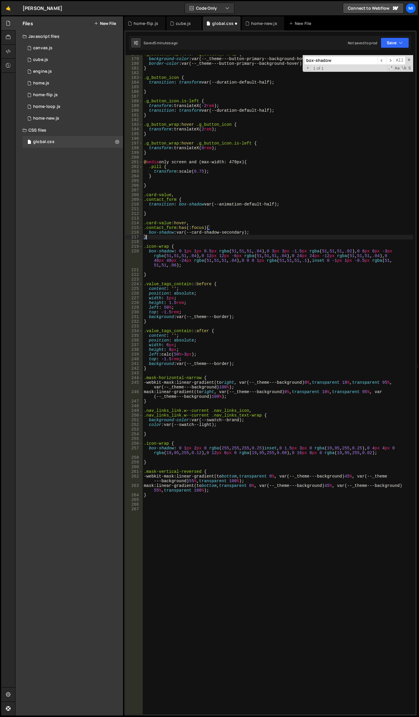
click at [195, 237] on div ".g_button_wrap :hover .g_button_c-wrap { background-color : var(--_theme---butt…" at bounding box center [278, 386] width 271 height 669
type textarea "}"
click at [169, 239] on div ".g_button_wrap :hover .g_button_c-wrap { background-color : var(--_theme---butt…" at bounding box center [278, 386] width 271 height 669
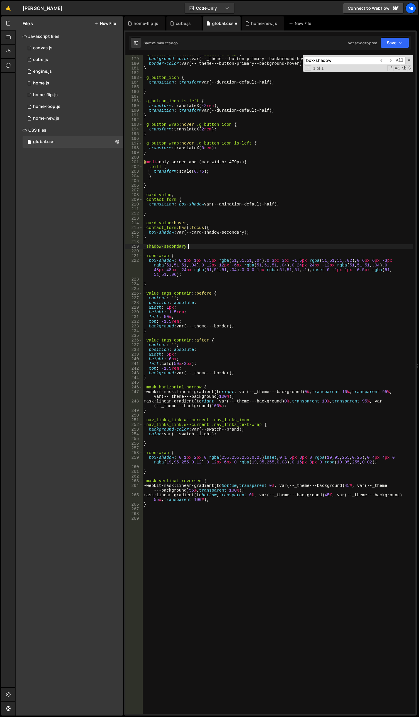
scroll to position [0, 3]
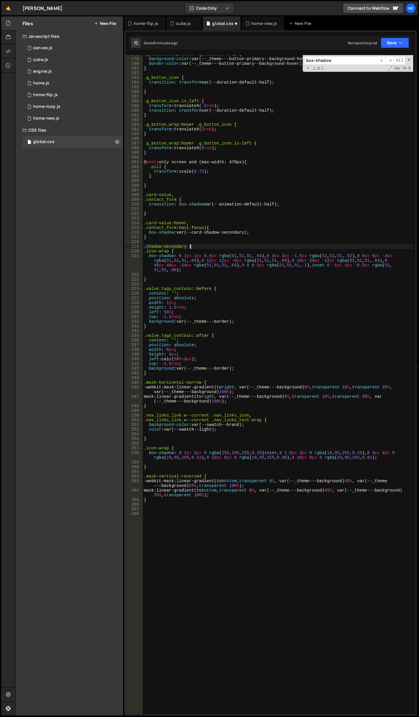
type textarea ".shadow-secondary {}"
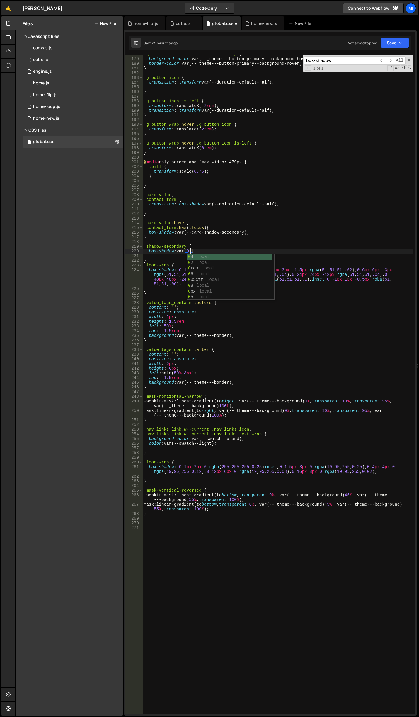
scroll to position [0, 3]
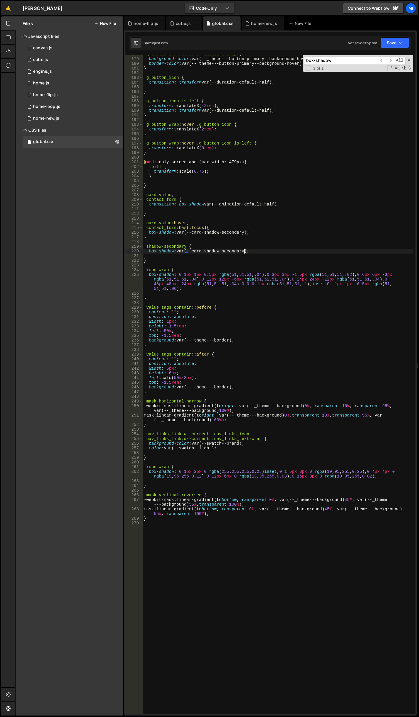
type textarea "box-shadow: var(--card-shadow-secondary);"
click at [226, 257] on div ".g_button_wrap :hover .g_button_c-wrap { background-color : var(--_theme---butt…" at bounding box center [278, 386] width 271 height 669
click at [248, 354] on div ".g_button_wrap :hover .g_button_c-wrap { background-color : var(--_theme---butt…" at bounding box center [278, 386] width 271 height 669
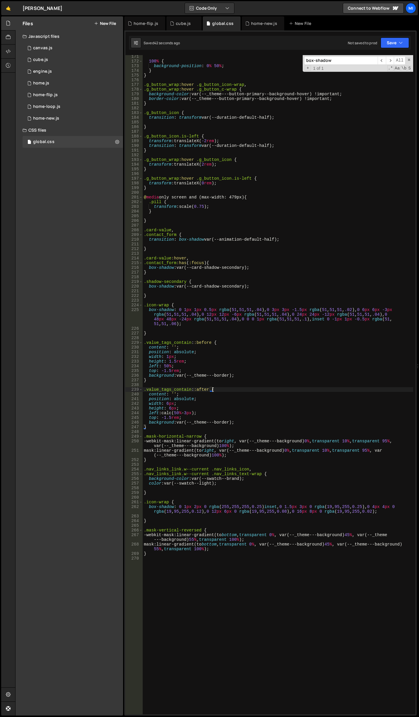
scroll to position [795, 0]
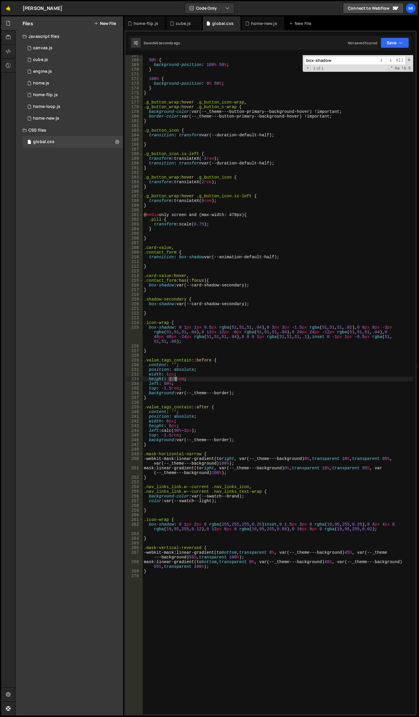
drag, startPoint x: 169, startPoint y: 377, endPoint x: 176, endPoint y: 377, distance: 7.6
click at [176, 377] on div "50 % { background-position : 100 % 50 % ; } 100 % { background-position : 0 % 5…" at bounding box center [278, 387] width 271 height 669
drag, startPoint x: 164, startPoint y: 387, endPoint x: 170, endPoint y: 387, distance: 5.6
click at [170, 387] on div "50 % { background-position : 100 % 50 % ; } 100 % { background-position : 0 % 5…" at bounding box center [278, 387] width 271 height 669
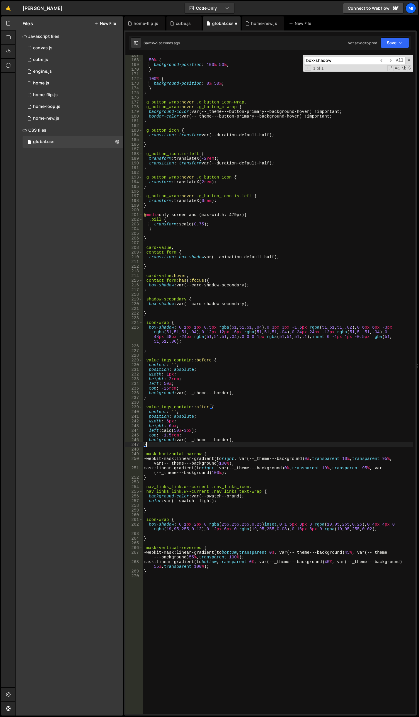
click at [151, 443] on div "50 % { background-position : 100 % 50 % ; } 100 % { background-position : 0 % 5…" at bounding box center [278, 387] width 271 height 669
drag, startPoint x: 164, startPoint y: 434, endPoint x: 170, endPoint y: 434, distance: 5.9
click at [170, 434] on div "50 % { background-position : 100 % 50 % ; } 100 % { background-position : 0 % 5…" at bounding box center [278, 387] width 271 height 669
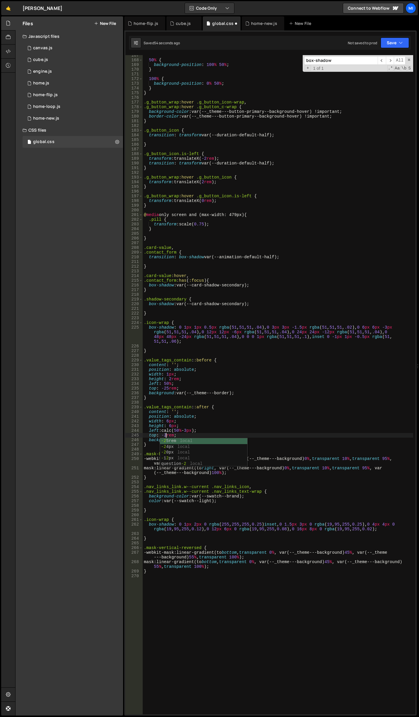
click at [166, 388] on div "50 % { background-position : 100 % 50 % ; } 100 % { background-position : 0 % 5…" at bounding box center [278, 387] width 271 height 669
click at [282, 313] on div "50 % { background-position : 100 % 50 % ; } 100 % { background-position : 0 % 5…" at bounding box center [278, 387] width 271 height 669
drag, startPoint x: 185, startPoint y: 301, endPoint x: 146, endPoint y: 299, distance: 39.0
click at [146, 299] on div "50 % { background-position : 100 % 50 % ; } 100 % { background-position : 0 % 5…" at bounding box center [278, 387] width 271 height 669
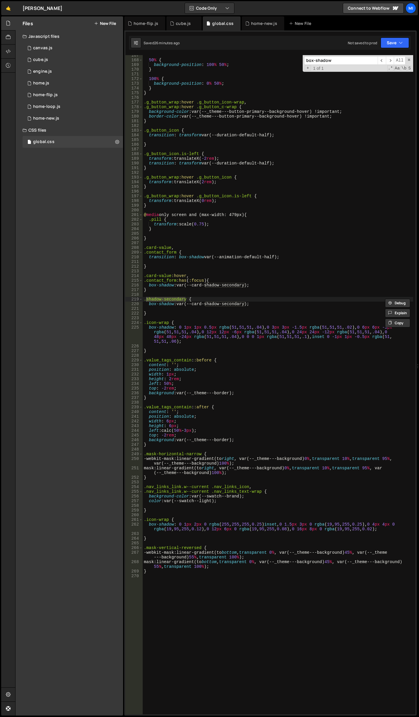
scroll to position [760, 0]
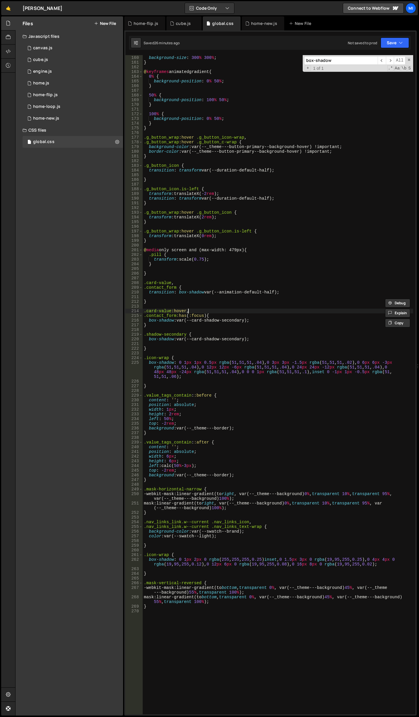
click at [231, 310] on div "animation : animatedgradient 3 s ease alternate infinite ; background-size : 30…" at bounding box center [278, 385] width 271 height 669
type textarea ".card-value:hover,"
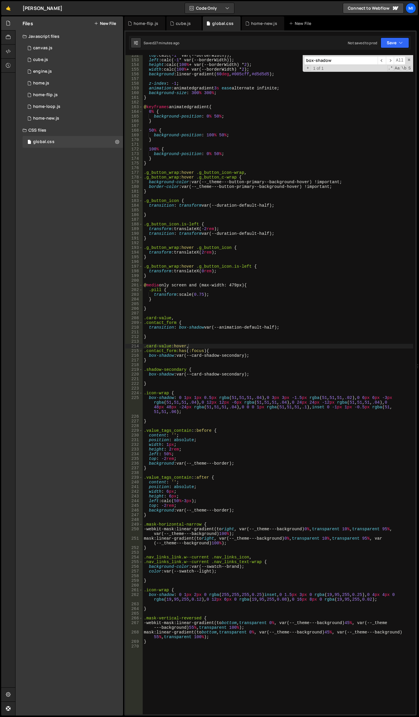
scroll to position [987, 0]
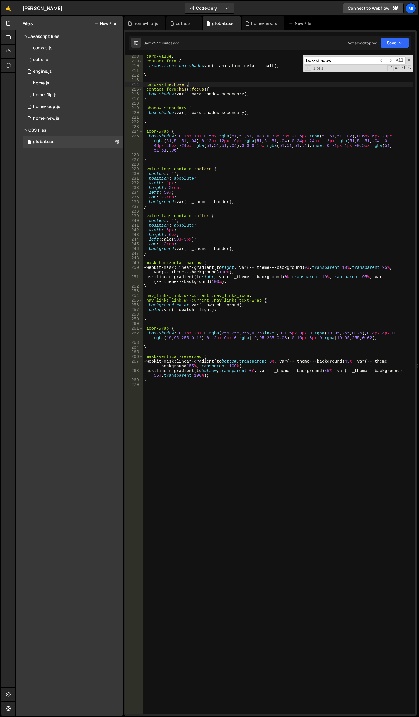
click at [274, 432] on div ".card-value , .contact_form { transition : box-shadow var(--animation-default-h…" at bounding box center [278, 388] width 271 height 669
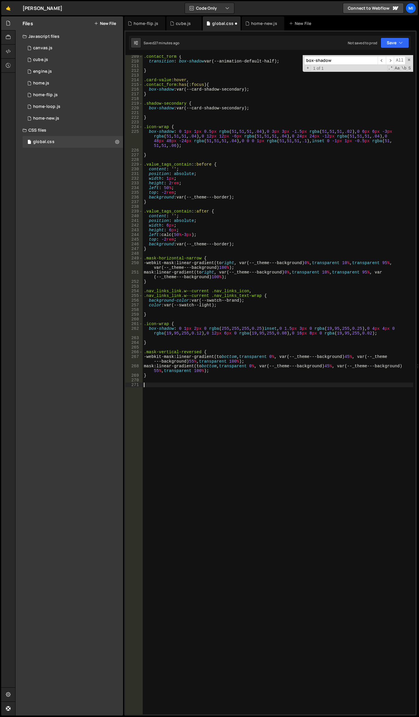
scroll to position [991, 0]
paste textarea "card-shadow"
type textarea ".card-shadow {}"
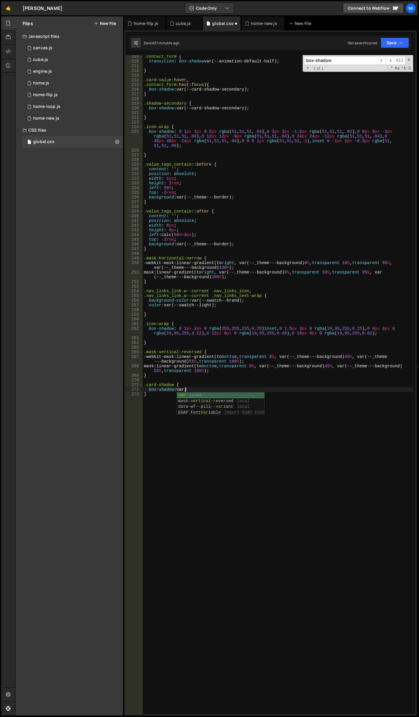
scroll to position [0, 3]
paste textarea "card-shadow)"
paste textarea "card-shadow"
drag, startPoint x: 177, startPoint y: 392, endPoint x: 223, endPoint y: 373, distance: 49.7
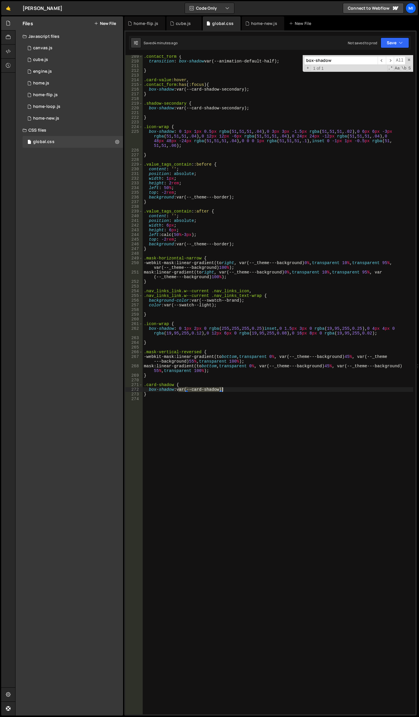
click at [223, 387] on div ".contact_form { transition : box-shadow var(--animation-default-half) ; } .card…" at bounding box center [278, 388] width 271 height 669
paste textarea "rgba(0, 0, 0, 0.03) 0px 24px 32px -12px, rgba(0, 0, 0, 0.03) 0px 16px 24px -8px…"
type textarea "box-shadow: rgba(0, 0, 0, 0.03) 0px 24px 32px -12px, rgba(0, 0, 0, 0.03) 0px 16…"
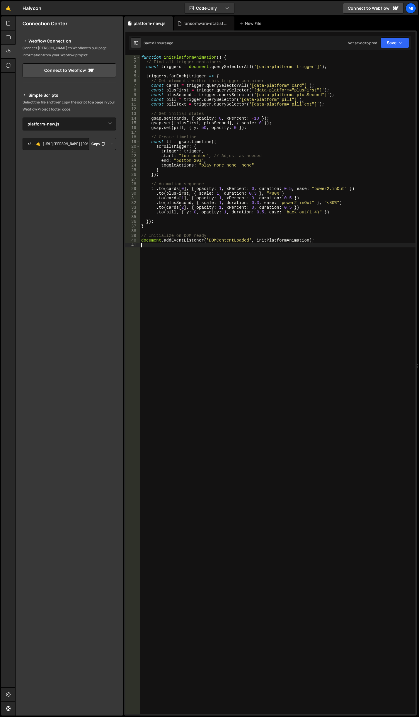
select select "47037"
click at [7, 25] on icon at bounding box center [8, 23] width 5 height 6
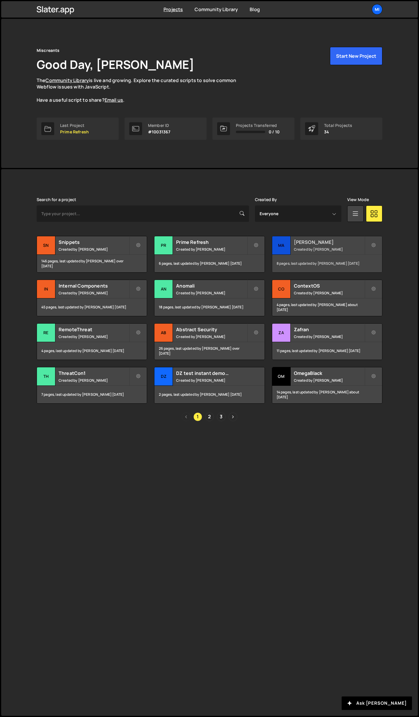
click at [309, 238] on div "Mallory Created by Jarek Kowalczyk" at bounding box center [327, 245] width 110 height 18
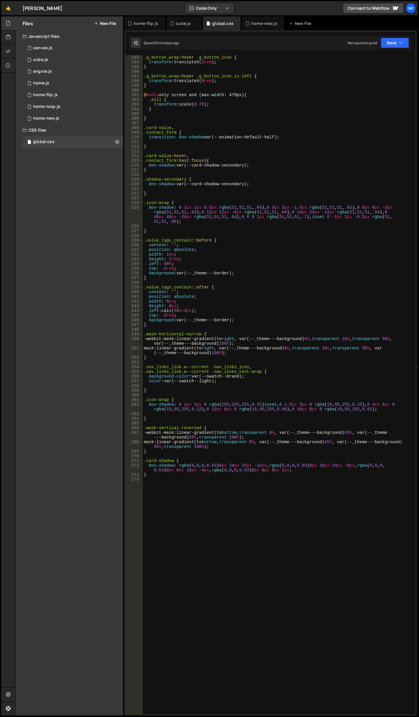
scroll to position [1010, 0]
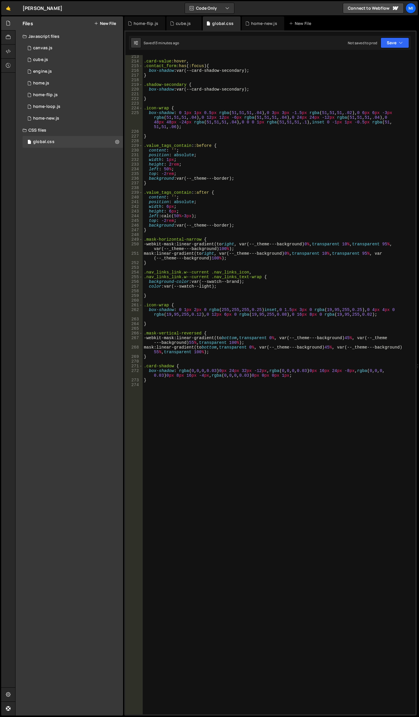
click at [206, 273] on div ".card-value :hover , .contact_form :has ( :focus ) { box-shadow : var(--card-sh…" at bounding box center [278, 388] width 271 height 669
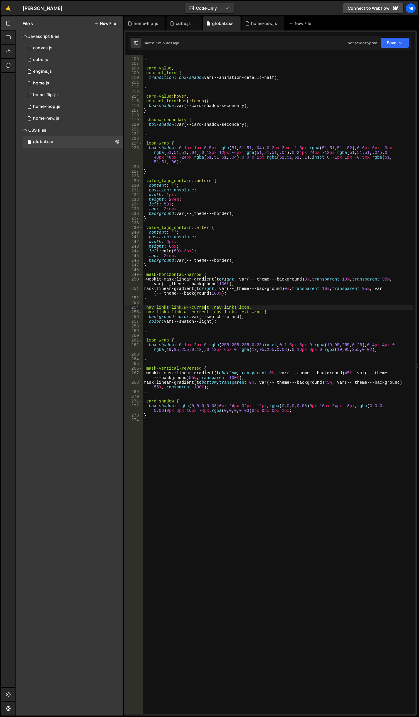
scroll to position [957, 0]
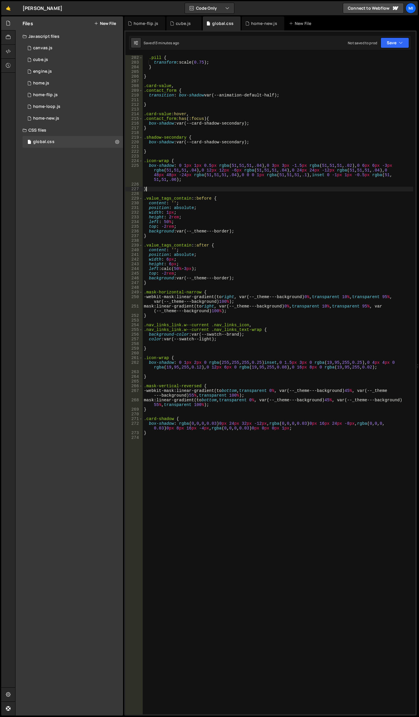
click at [180, 189] on div "@ media only screen and (max-width: 479px) { .pill { transform : scale( 0.75 ) …" at bounding box center [278, 385] width 271 height 669
type textarea "}"
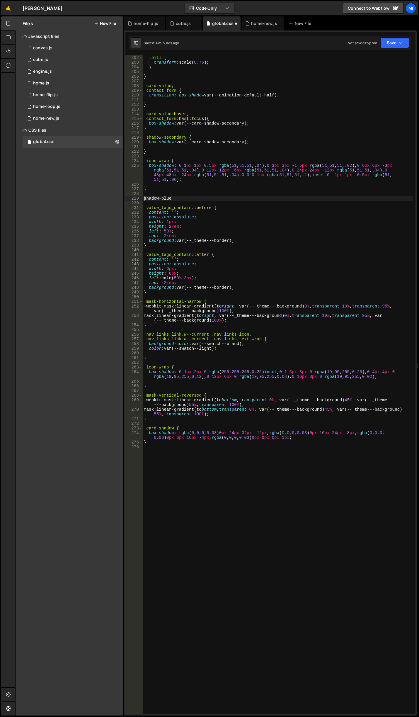
scroll to position [0, 0]
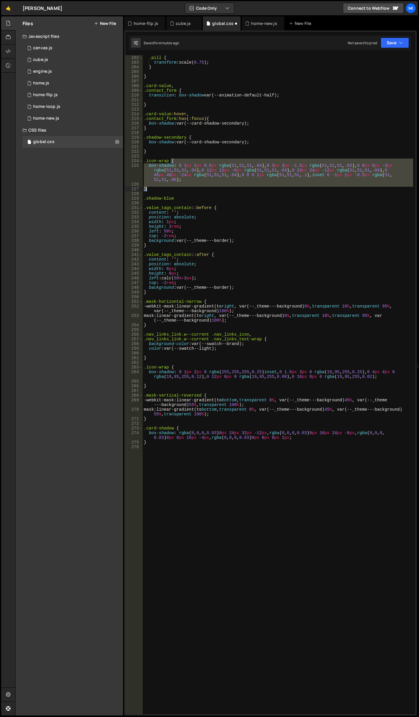
drag, startPoint x: 170, startPoint y: 160, endPoint x: 177, endPoint y: 189, distance: 29.6
click at [177, 189] on div "@ media only screen and (max-width: 479px) { .pill { transform : scale( 0.75 ) …" at bounding box center [278, 385] width 271 height 669
type textarea "}"
click at [181, 196] on div "@ media only screen and (max-width: 479px) { .pill { transform : scale( 0.75 ) …" at bounding box center [278, 385] width 271 height 669
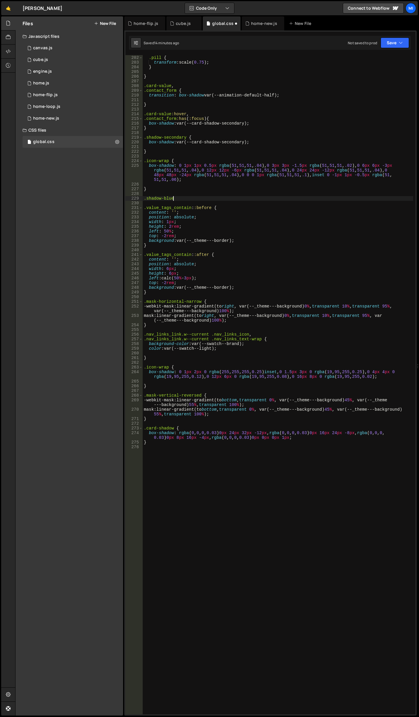
click at [185, 198] on div "@ media only screen and (max-width: 479px) { .pill { transform : scale( 0.75 ) …" at bounding box center [278, 385] width 271 height 669
paste textarea "}"
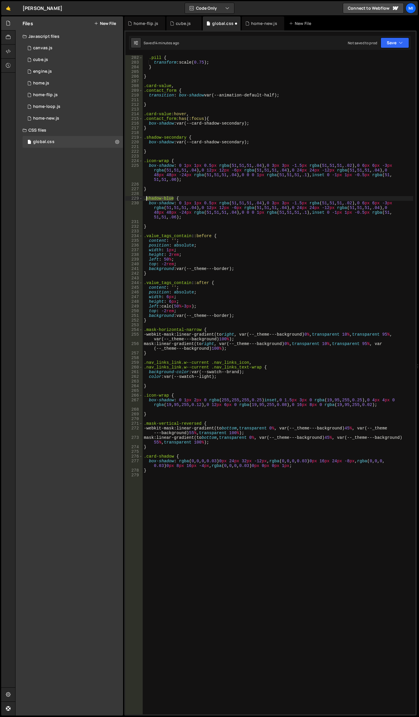
drag, startPoint x: 174, startPoint y: 198, endPoint x: 147, endPoint y: 198, distance: 26.7
click at [147, 198] on div "@ media only screen and (max-width: 479px) { .pill { transform : scale( 0.75 ) …" at bounding box center [278, 385] width 271 height 669
type textarea ".shadow-blue {"
click at [235, 221] on div "@ media only screen and (max-width: 479px) { .pill { transform : scale( 0.75 ) …" at bounding box center [278, 385] width 271 height 669
click at [309, 262] on div "@ media only screen and (max-width: 479px) { .pill { transform : scale( 0.75 ) …" at bounding box center [278, 385] width 271 height 669
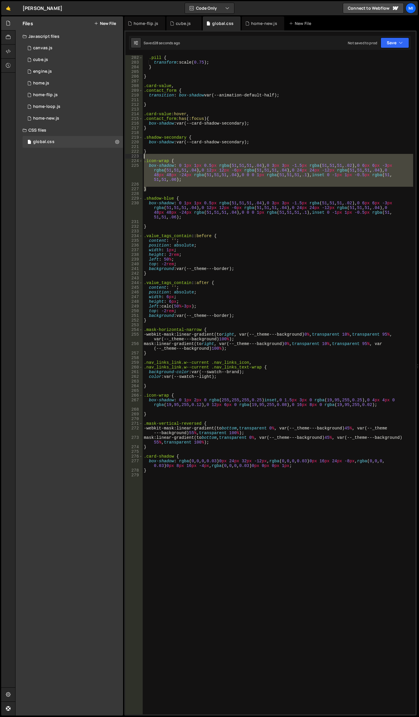
drag, startPoint x: 152, startPoint y: 189, endPoint x: 132, endPoint y: 156, distance: 38.4
click at [132, 156] on div "top: -2rem; 201 202 203 204 205 206 207 208 209 210 211 212 213 214 215 216 217…" at bounding box center [271, 385] width 290 height 660
type textarea ".icon-wrap {"
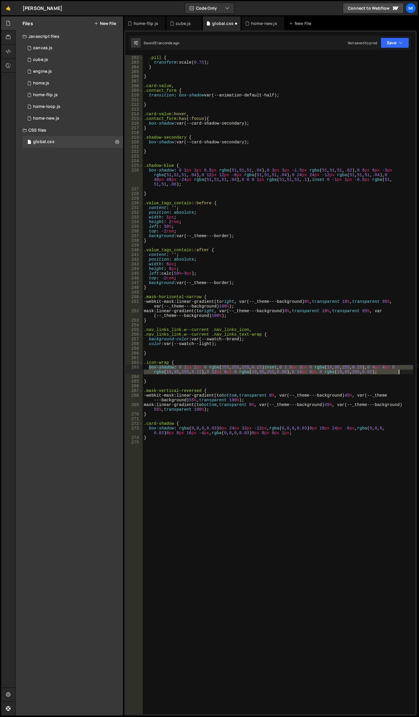
drag, startPoint x: 149, startPoint y: 365, endPoint x: 401, endPoint y: 371, distance: 252.3
click at [401, 371] on div "@ media only screen and (max-width: 479px) { .pill { transform : scale( 0.75 ) …" at bounding box center [278, 385] width 271 height 669
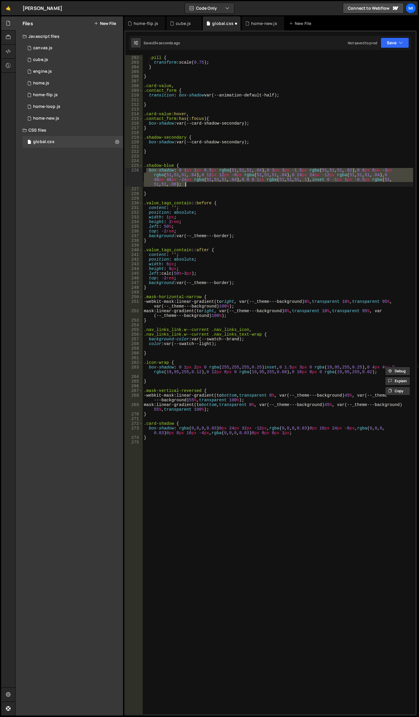
drag, startPoint x: 146, startPoint y: 170, endPoint x: 202, endPoint y: 184, distance: 57.3
click at [202, 184] on div "@ media only screen and (max-width: 479px) { .pill { transform : scale( 0.75 ) …" at bounding box center [278, 385] width 271 height 669
paste textarea "box-shadow: 0 1px 2px 0 rgba(255, 255, 255, 0.25) inset, 0 1.5px 3px 0 rgba(19,…"
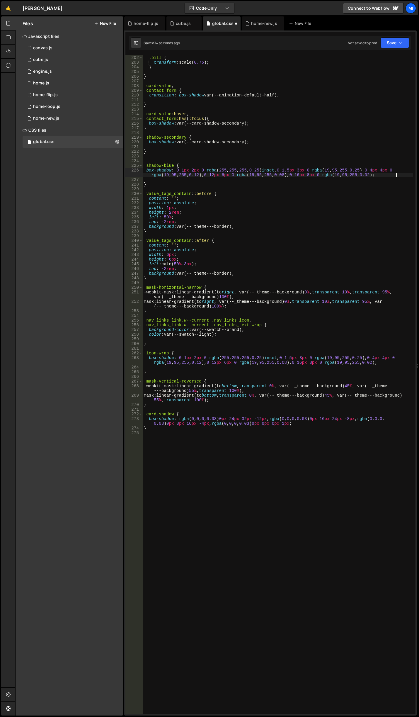
type textarea "box-shadow: 0 1px 2px 0 rgba(255, 255, 255, 0.25) inset, 0 1.5px 3px 0 rgba(19,…"
